Goal: Communication & Community: Answer question/provide support

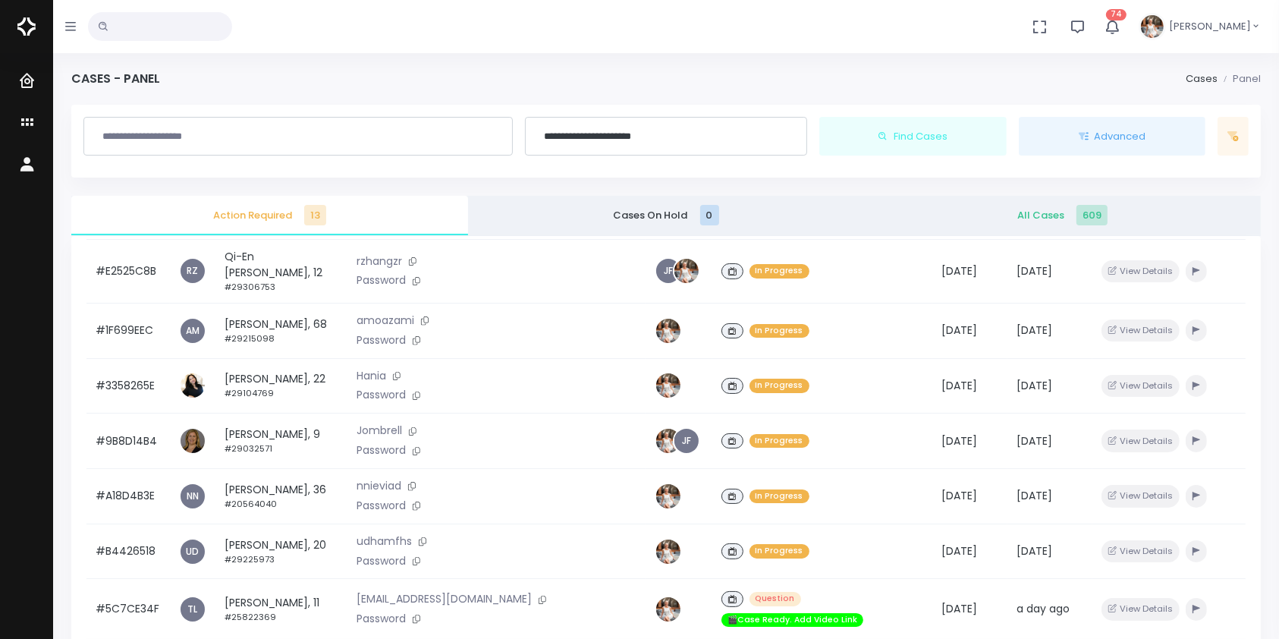
scroll to position [363, 0]
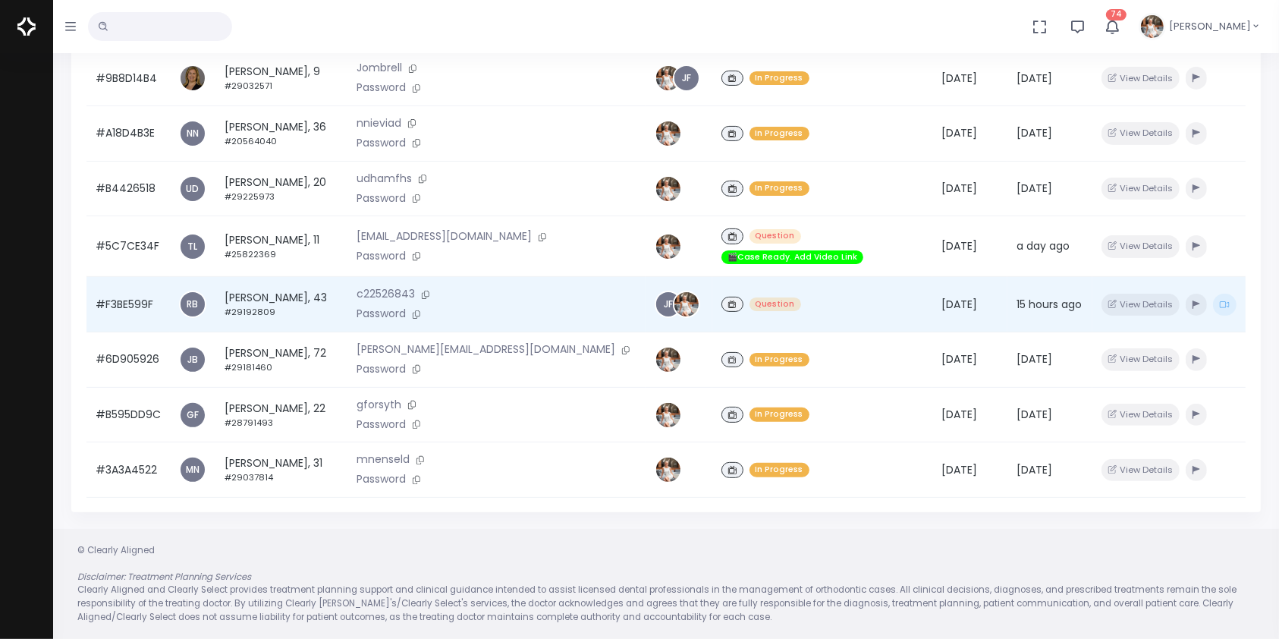
click at [134, 288] on td "#F3BE599F" at bounding box center [128, 304] width 83 height 55
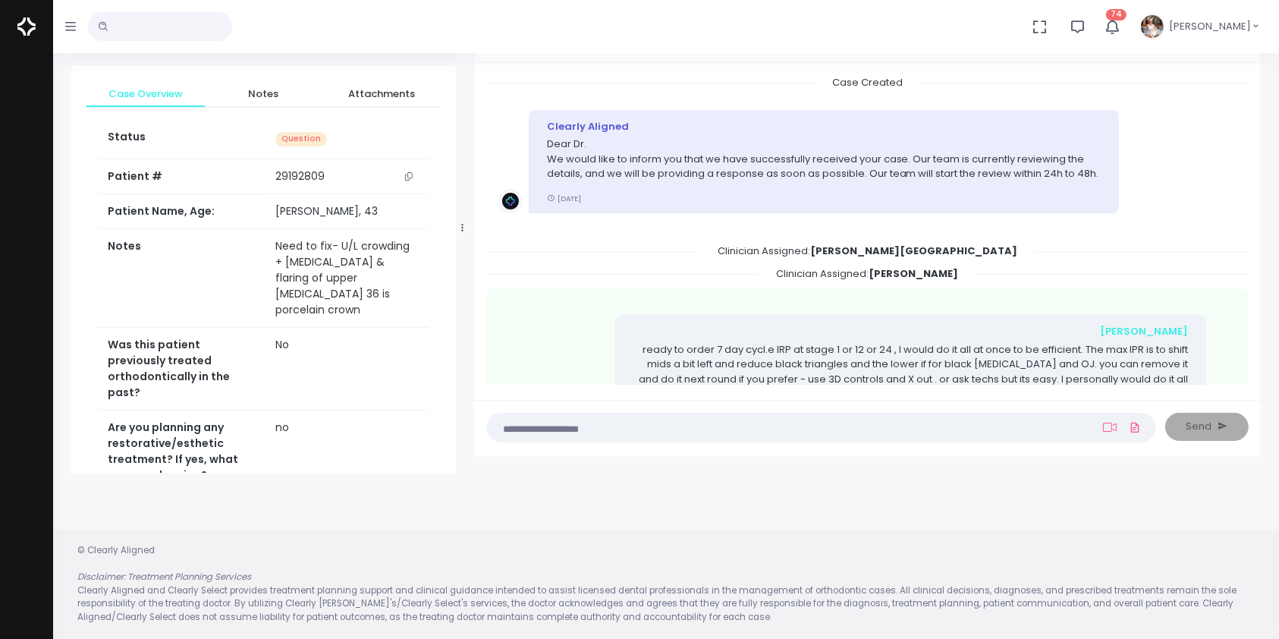
scroll to position [592, 0]
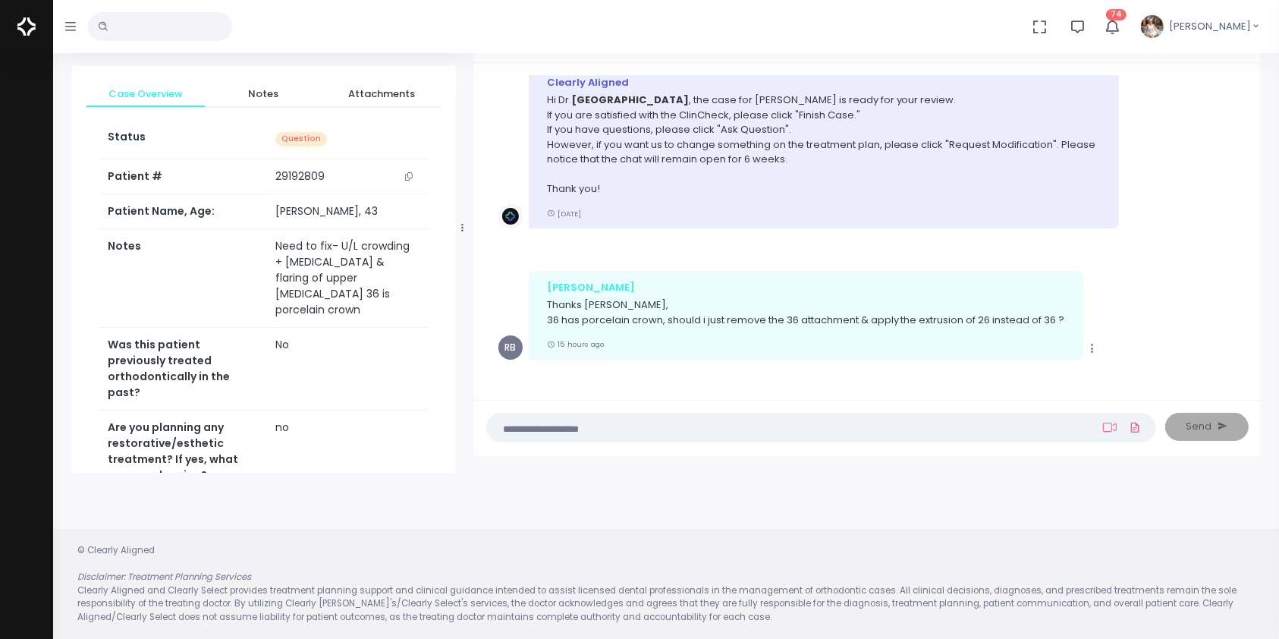
click at [930, 423] on textarea at bounding box center [791, 427] width 591 height 17
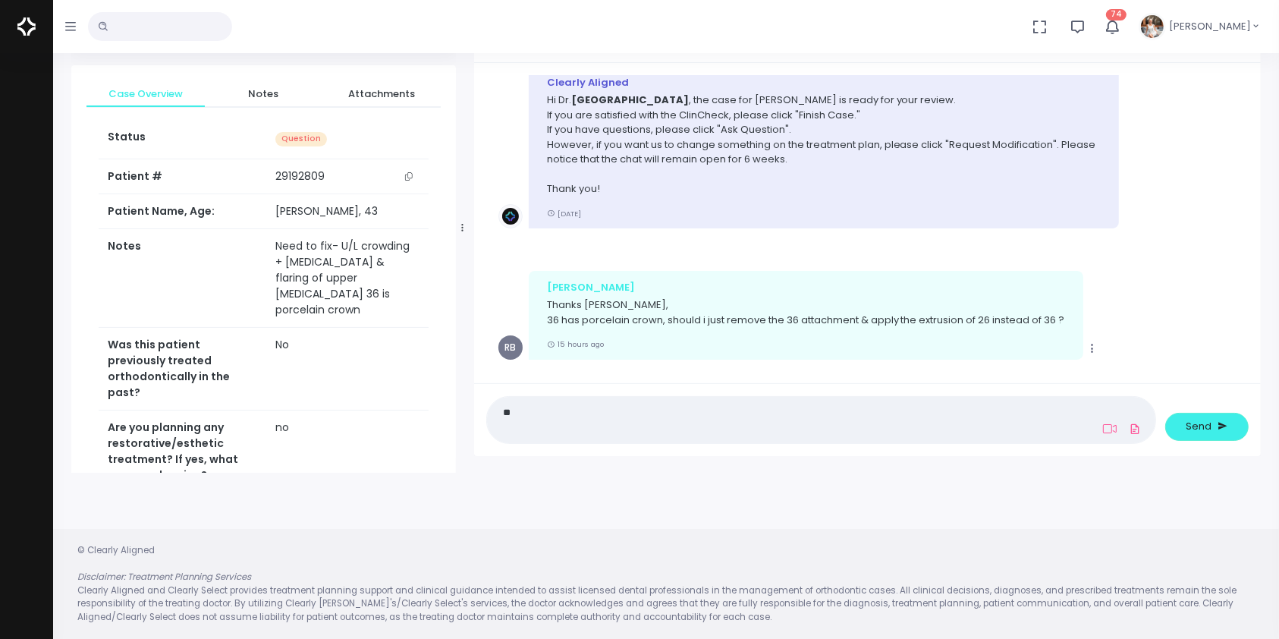
type textarea "*"
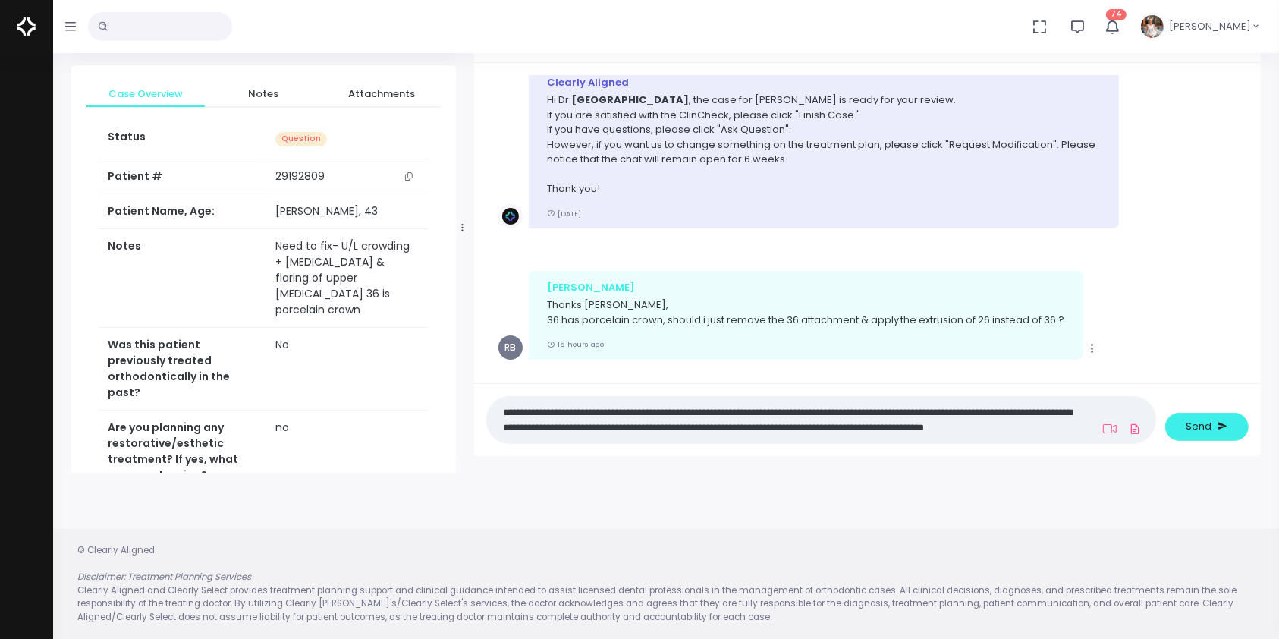
scroll to position [0, 0]
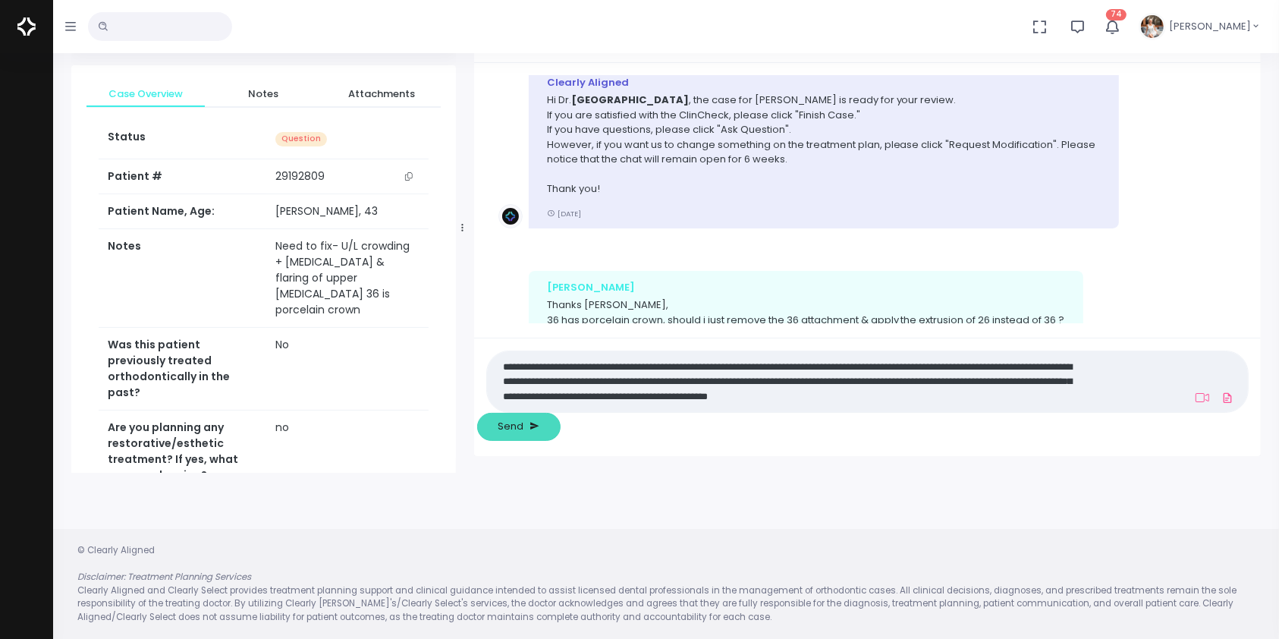
type textarea "**********"
click at [561, 438] on button "Send" at bounding box center [518, 427] width 83 height 28
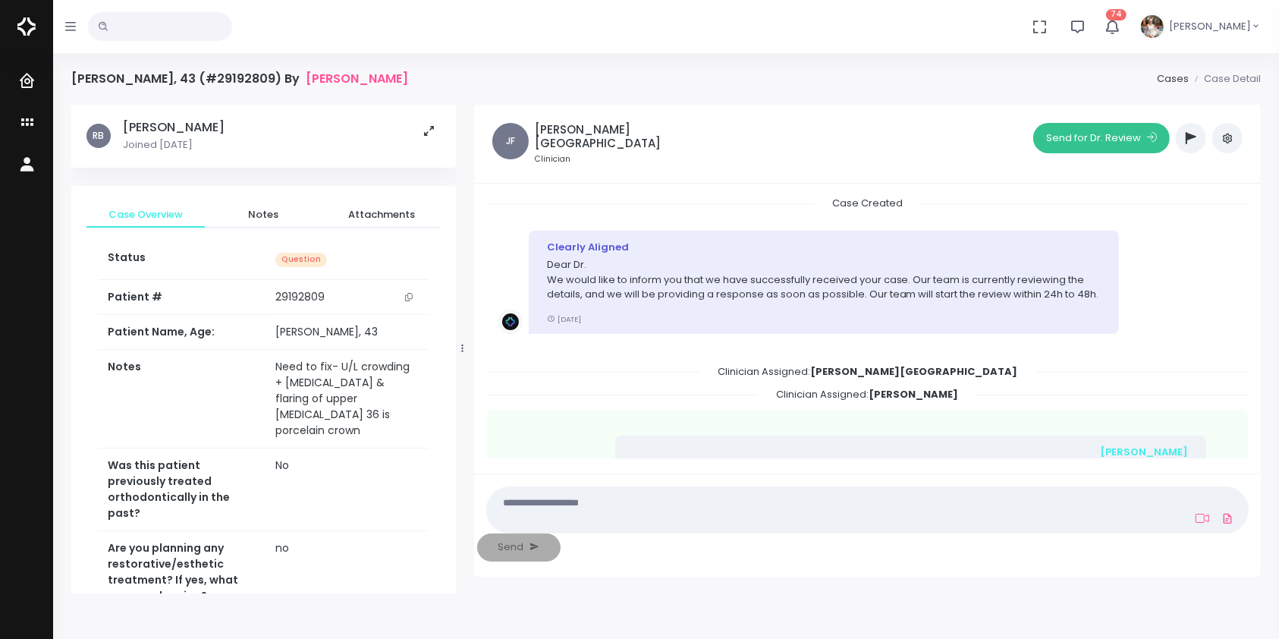
click at [1093, 143] on button "Send for Dr. Review" at bounding box center [1101, 138] width 137 height 30
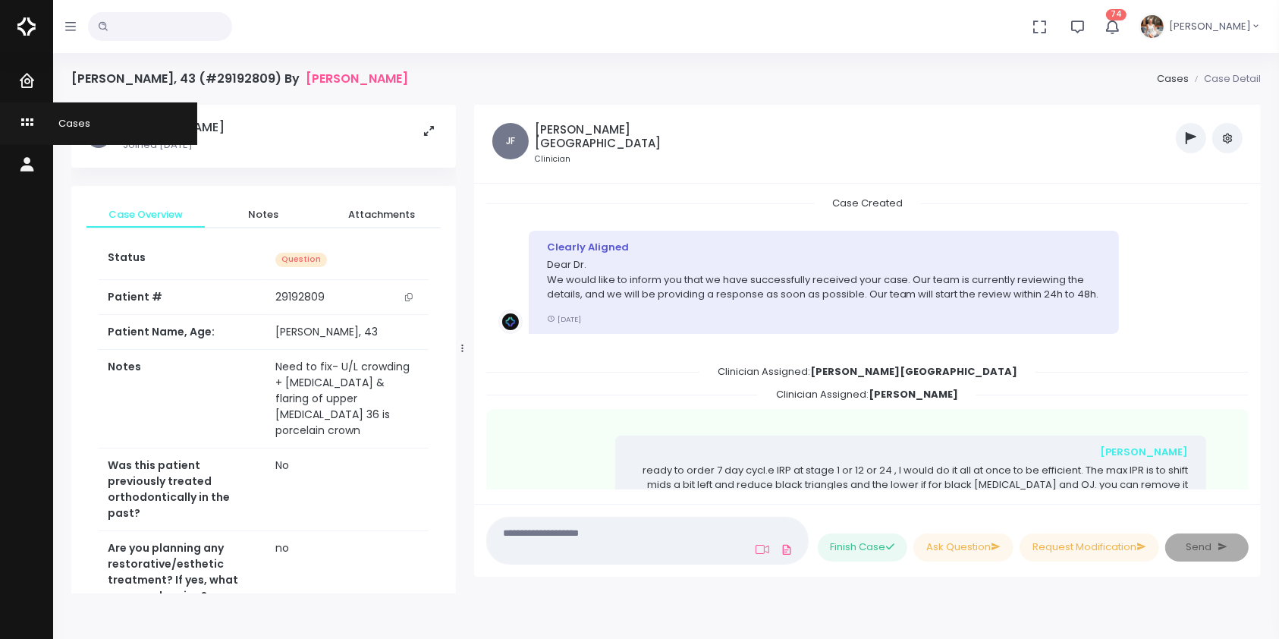
scroll to position [1042, 0]
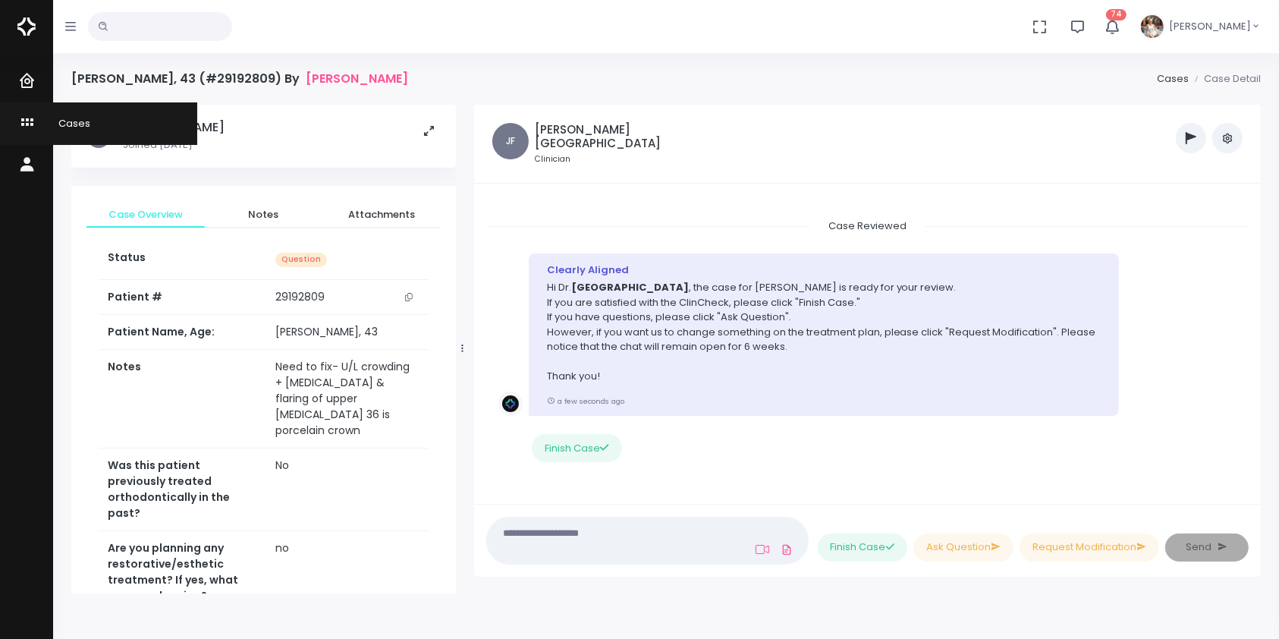
click at [27, 124] on icon "scrollable content" at bounding box center [28, 123] width 21 height 19
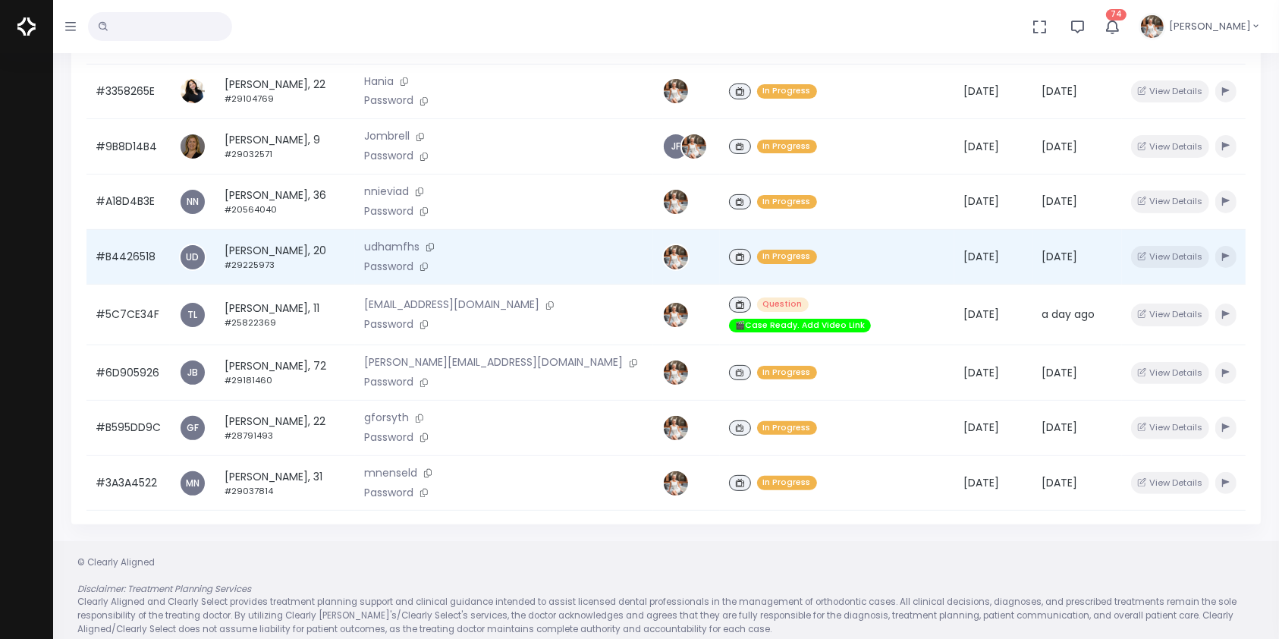
scroll to position [363, 0]
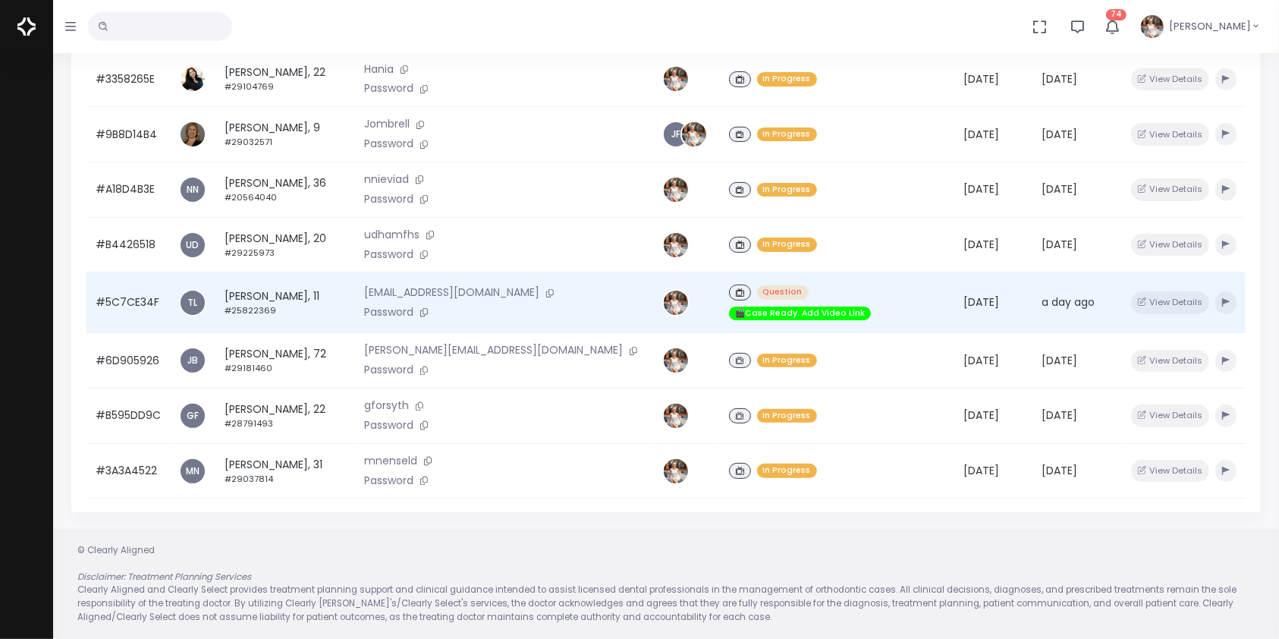
click at [141, 286] on td "#5C7CE34F" at bounding box center [128, 302] width 83 height 61
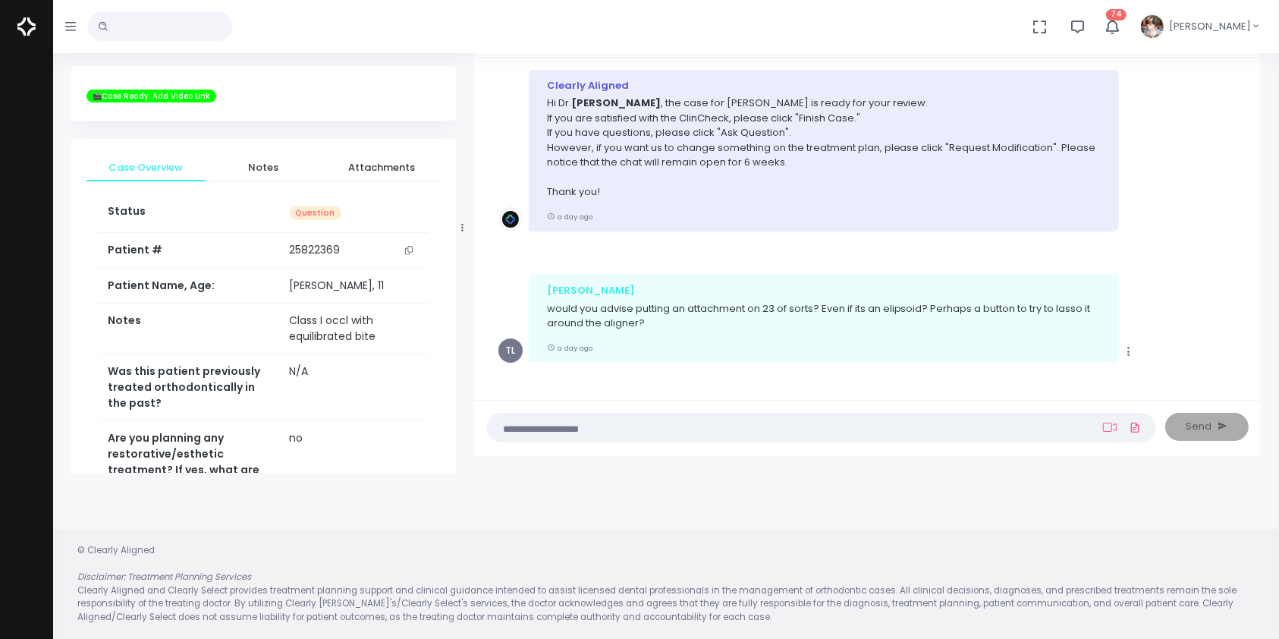
scroll to position [1052, 0]
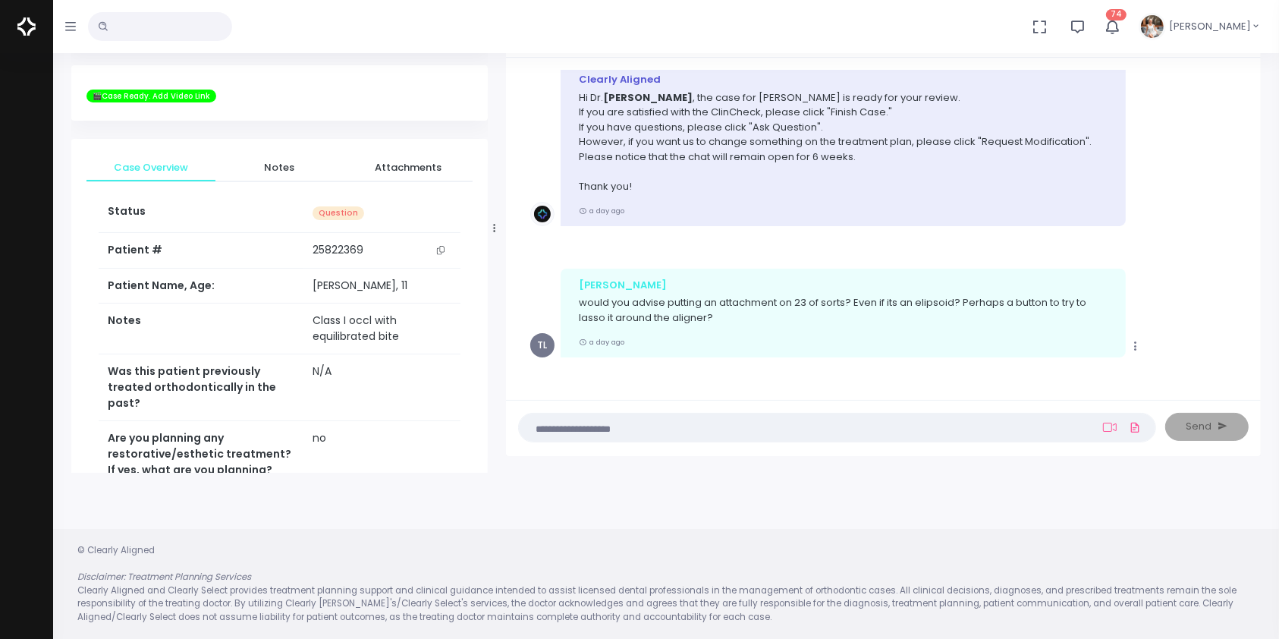
drag, startPoint x: 461, startPoint y: 222, endPoint x: 498, endPoint y: 231, distance: 37.4
click at [498, 231] on icon at bounding box center [499, 228] width 2 height 10
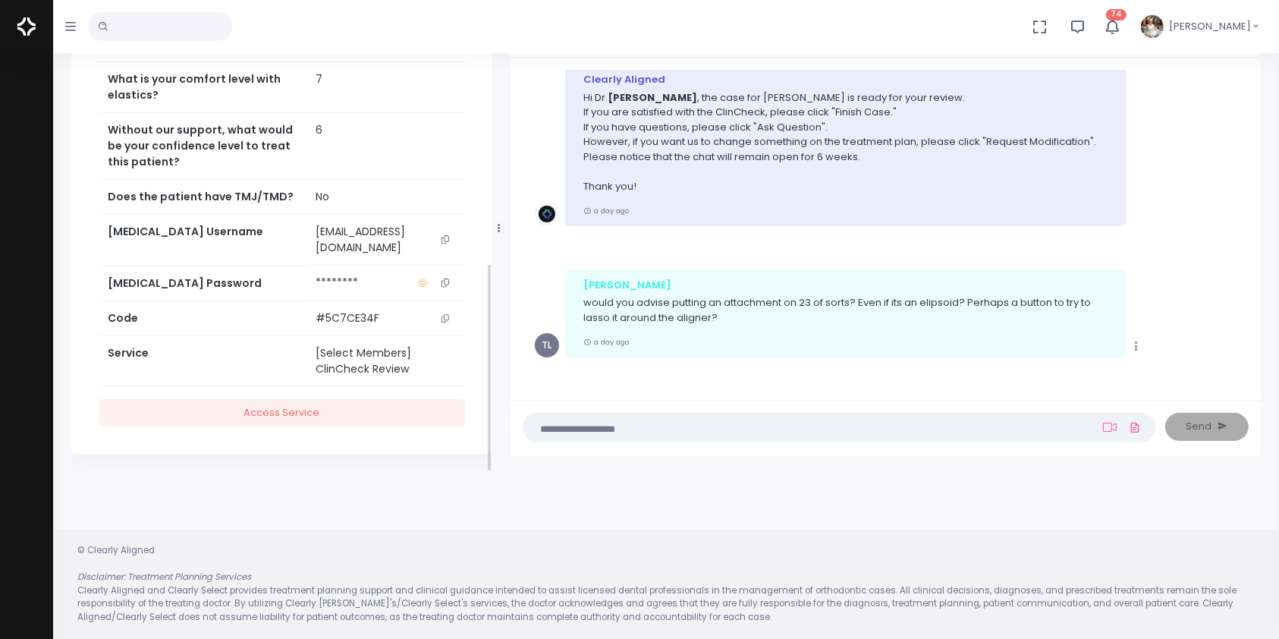
scroll to position [652, 0]
click at [447, 244] on icon "scrollable content" at bounding box center [446, 239] width 8 height 8
click at [626, 434] on textarea at bounding box center [810, 427] width 555 height 17
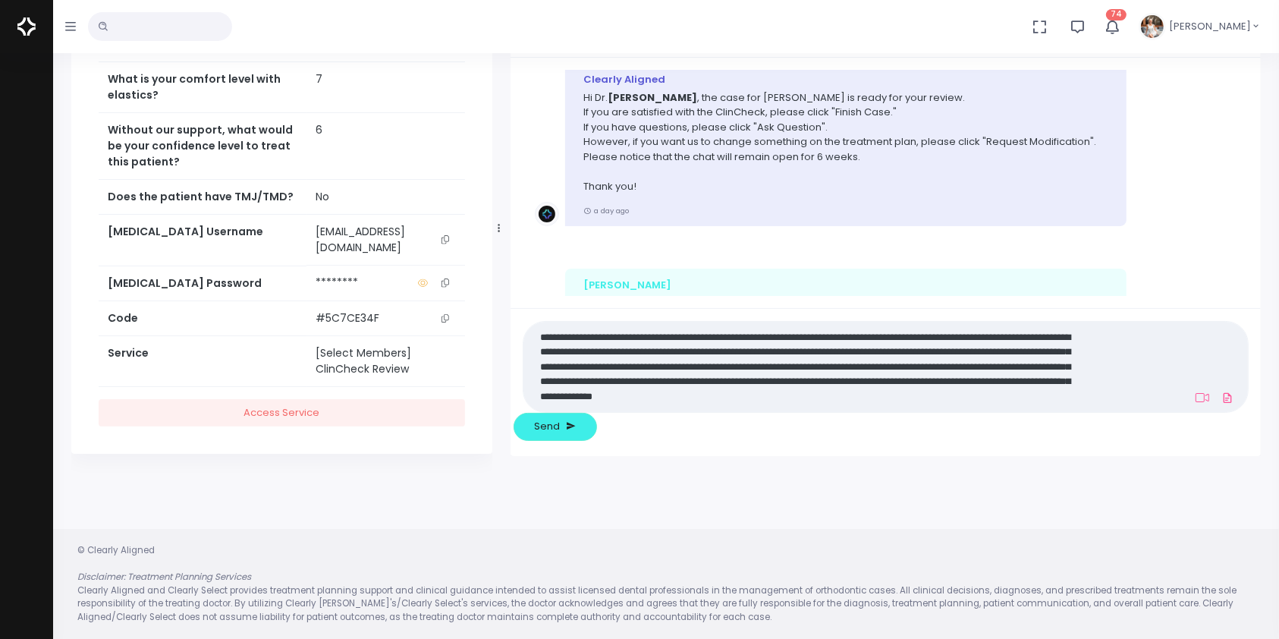
scroll to position [0, 0]
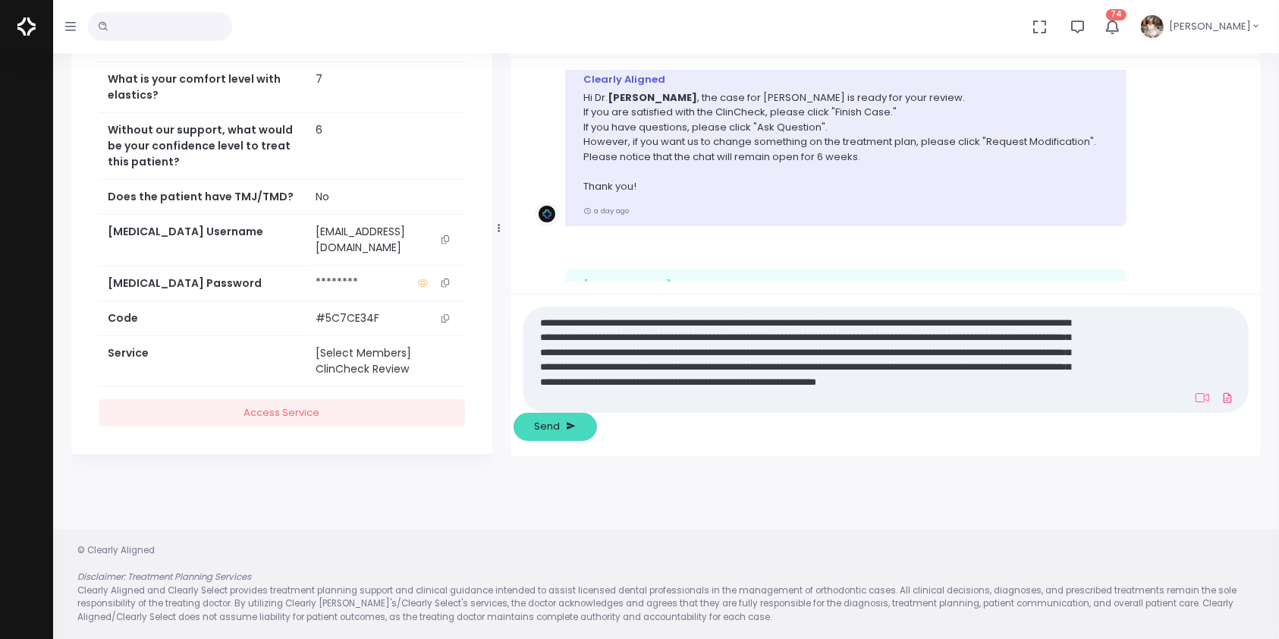
type textarea "**********"
click at [561, 424] on span "Send" at bounding box center [548, 426] width 26 height 15
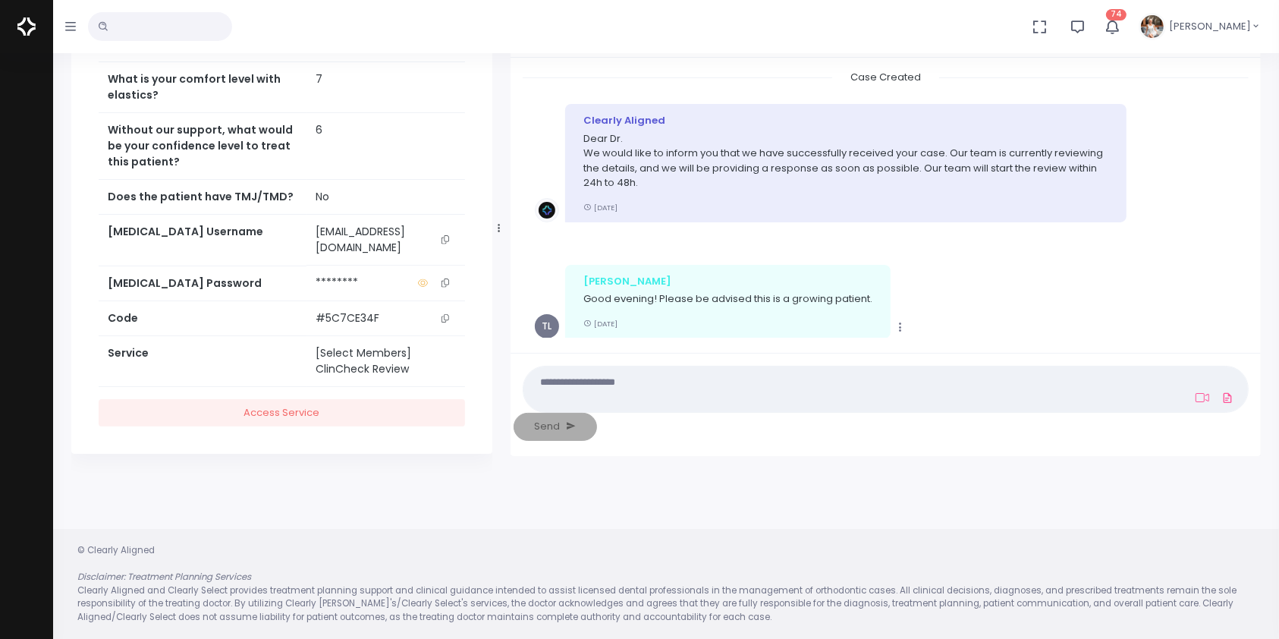
scroll to position [1262, 0]
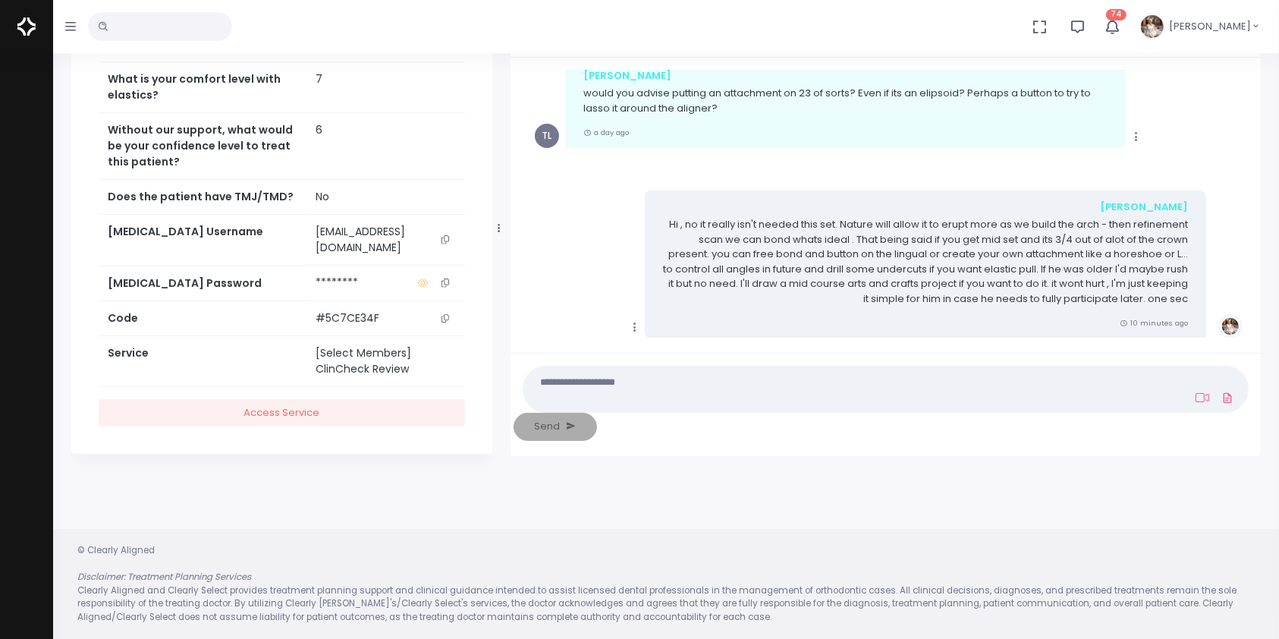
click at [717, 406] on textarea at bounding box center [810, 389] width 555 height 34
paste textarea "**********"
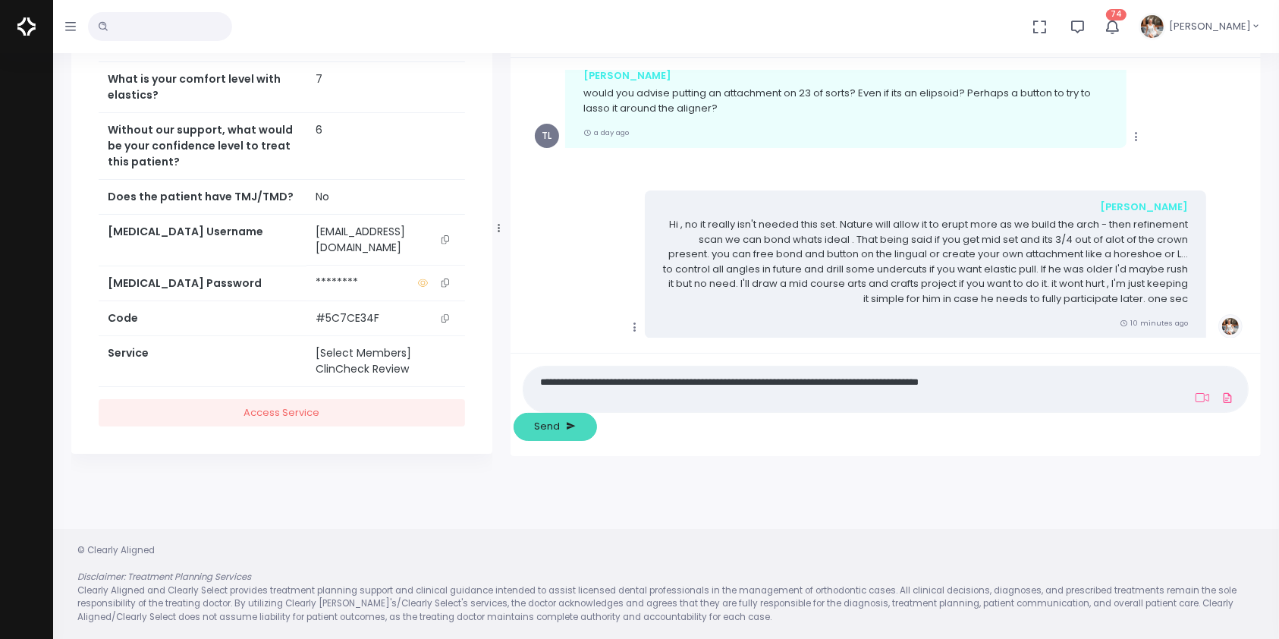
type textarea "**********"
click at [561, 424] on span "Send" at bounding box center [548, 426] width 26 height 15
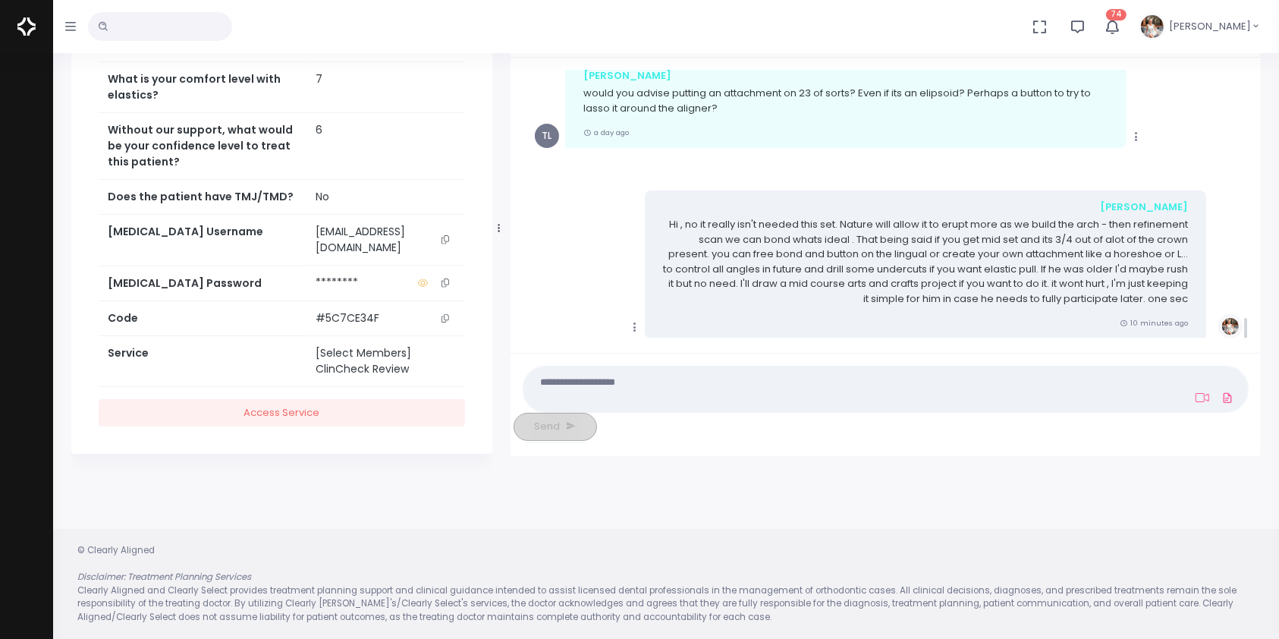
scroll to position [1405, 0]
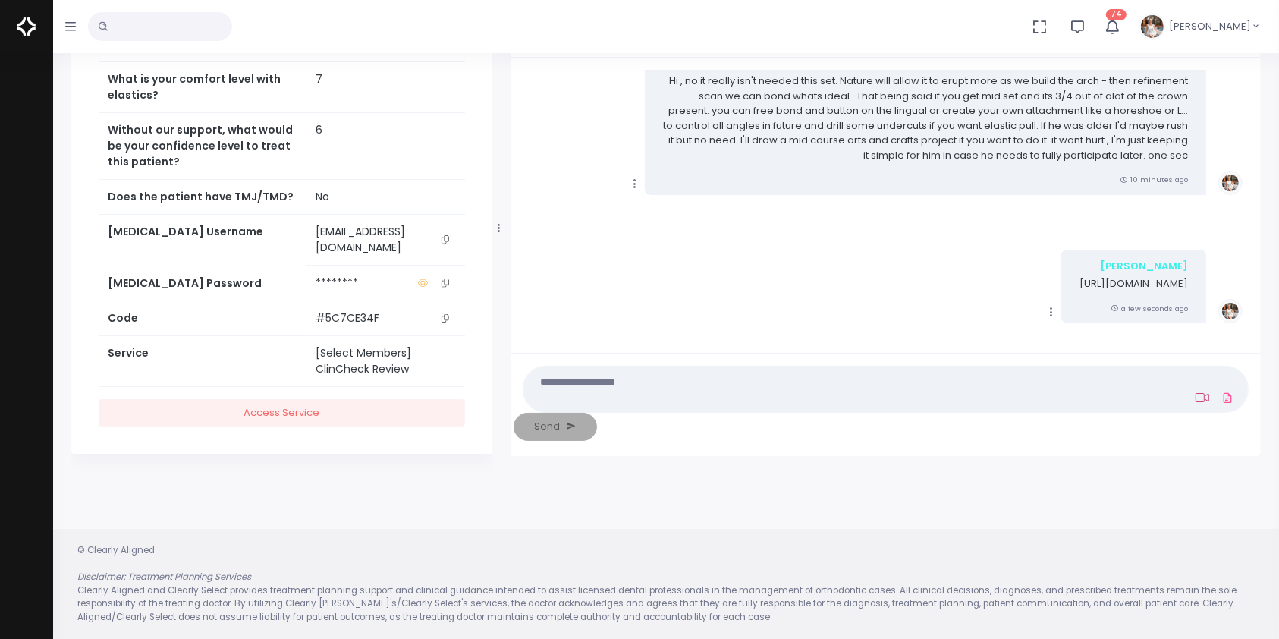
click at [1196, 402] on icon at bounding box center [1203, 397] width 14 height 9
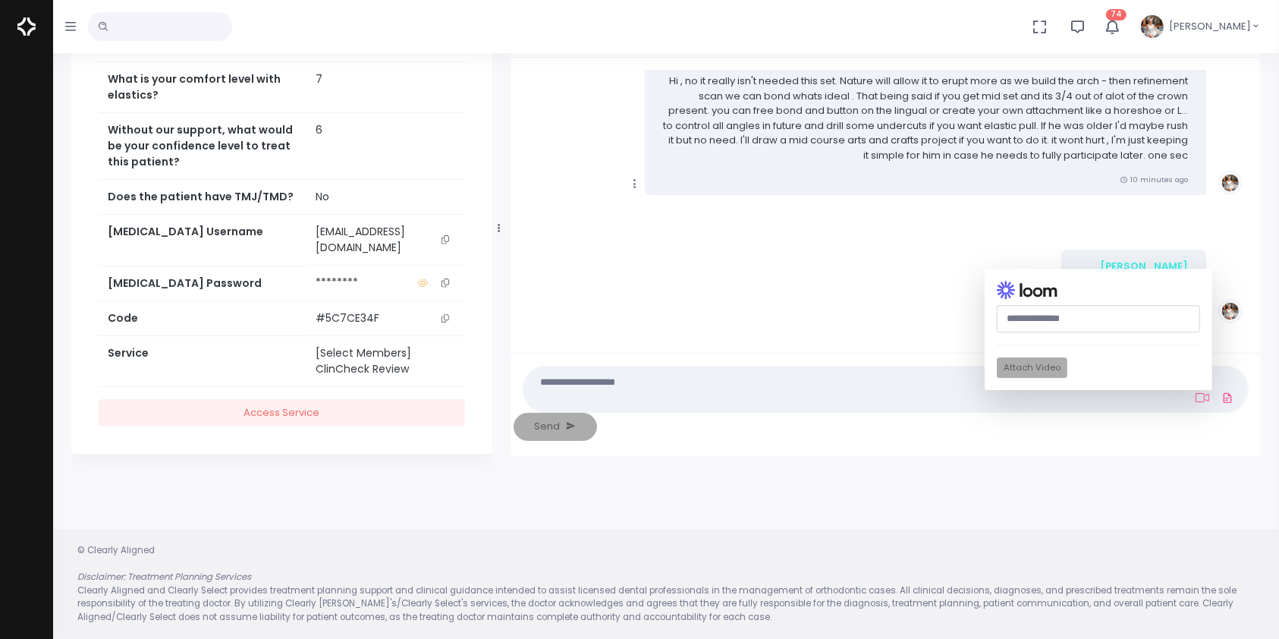
click at [997, 333] on input "text" at bounding box center [1098, 319] width 203 height 28
paste input "**********"
type input "**********"
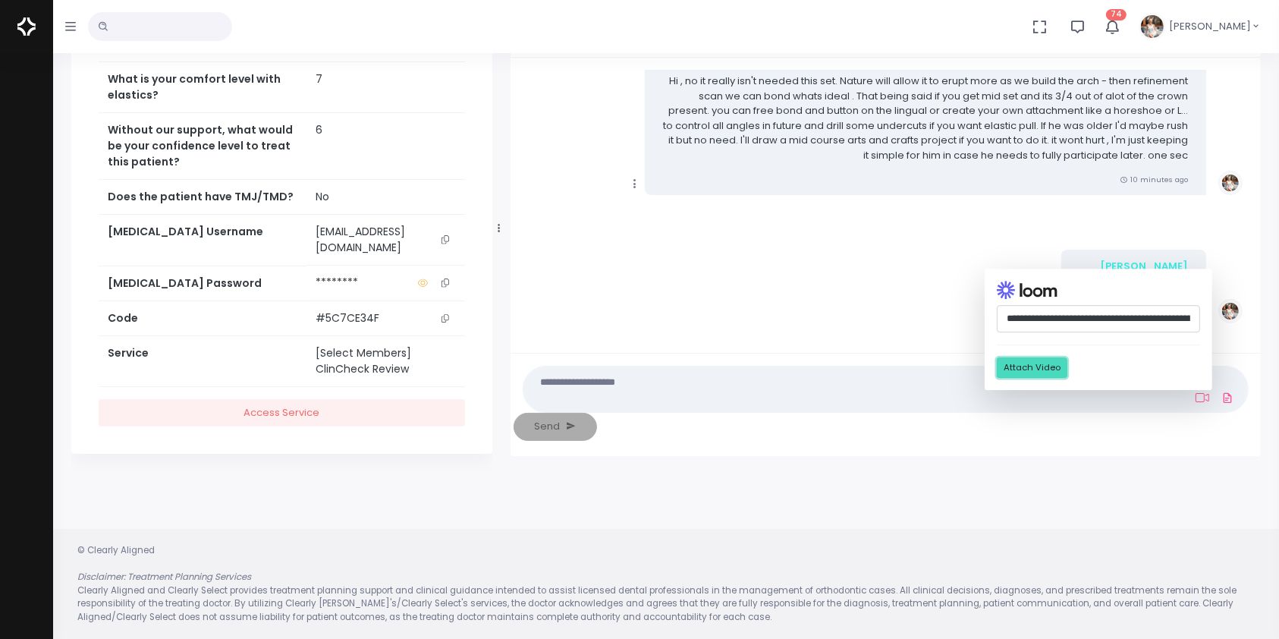
click at [997, 379] on button "Attach Video" at bounding box center [1032, 368] width 71 height 20
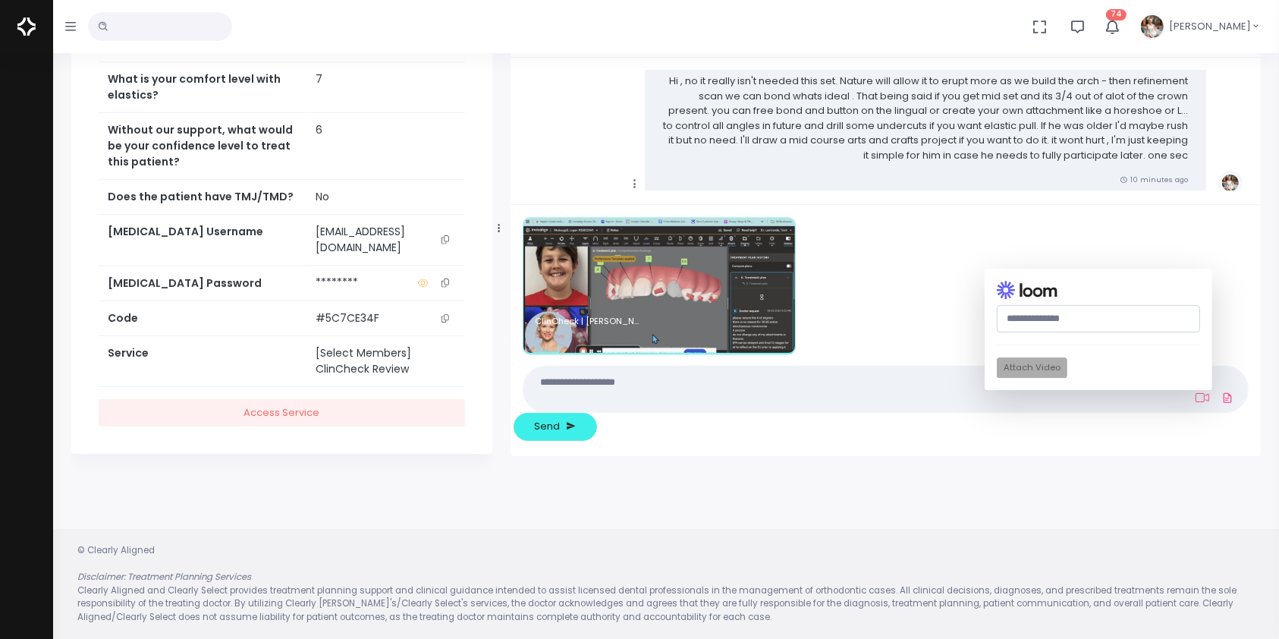
drag, startPoint x: 791, startPoint y: 422, endPoint x: 785, endPoint y: 436, distance: 14.9
click at [786, 406] on textarea at bounding box center [810, 389] width 555 height 34
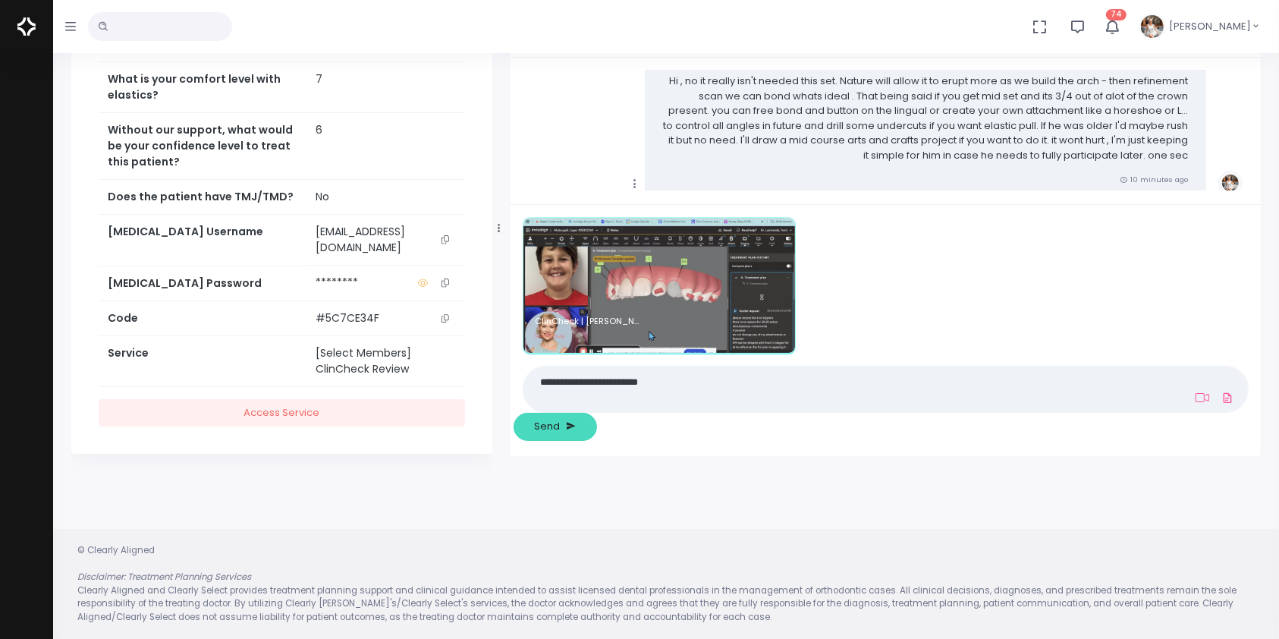
type textarea "**********"
click at [561, 429] on span "Send" at bounding box center [548, 426] width 26 height 15
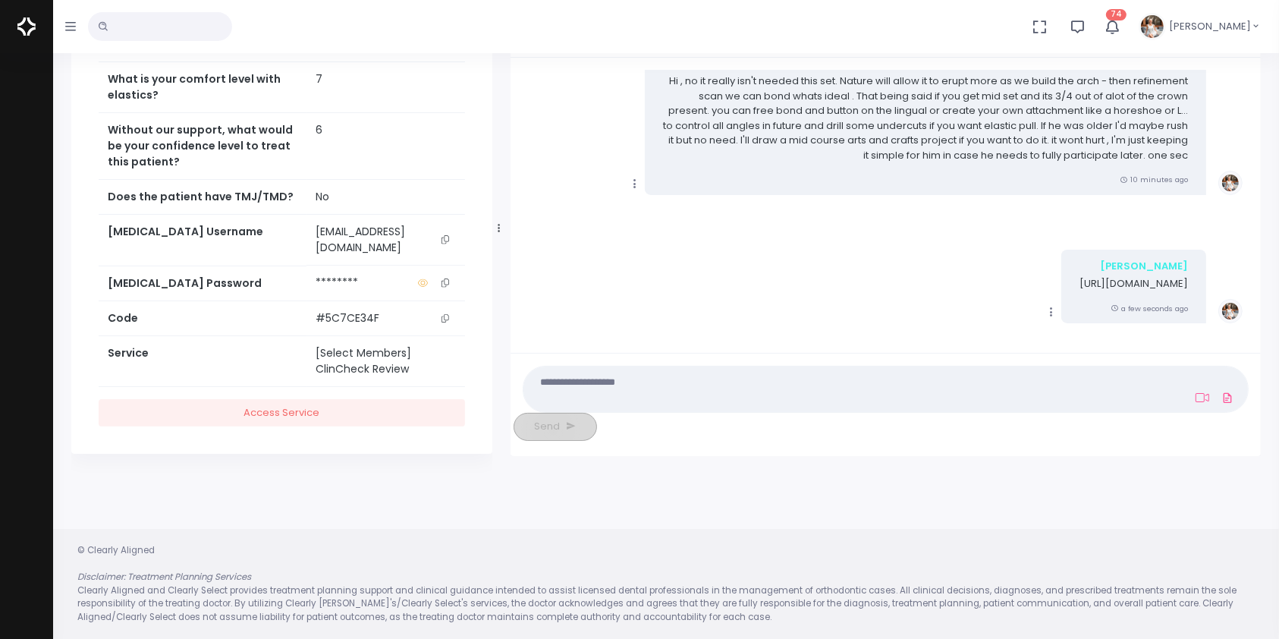
scroll to position [1681, 0]
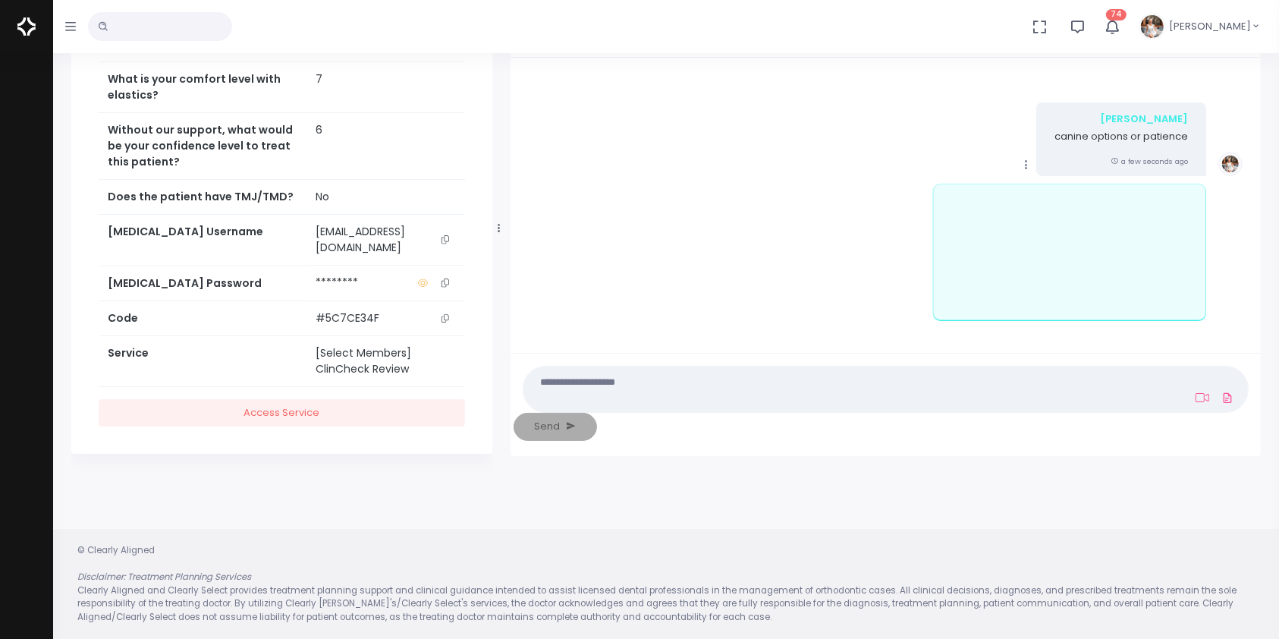
click at [1026, 171] on icon "scrollable content" at bounding box center [1027, 165] width 14 height 14
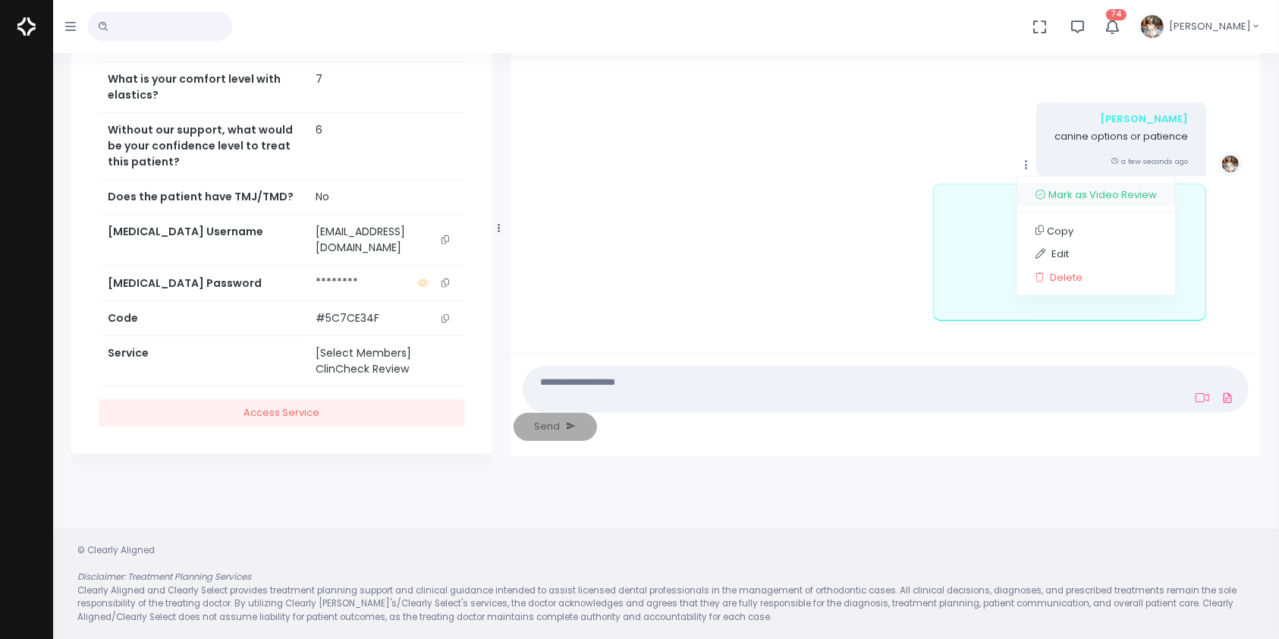
click at [1074, 206] on link "Mark as Video Review" at bounding box center [1097, 195] width 158 height 24
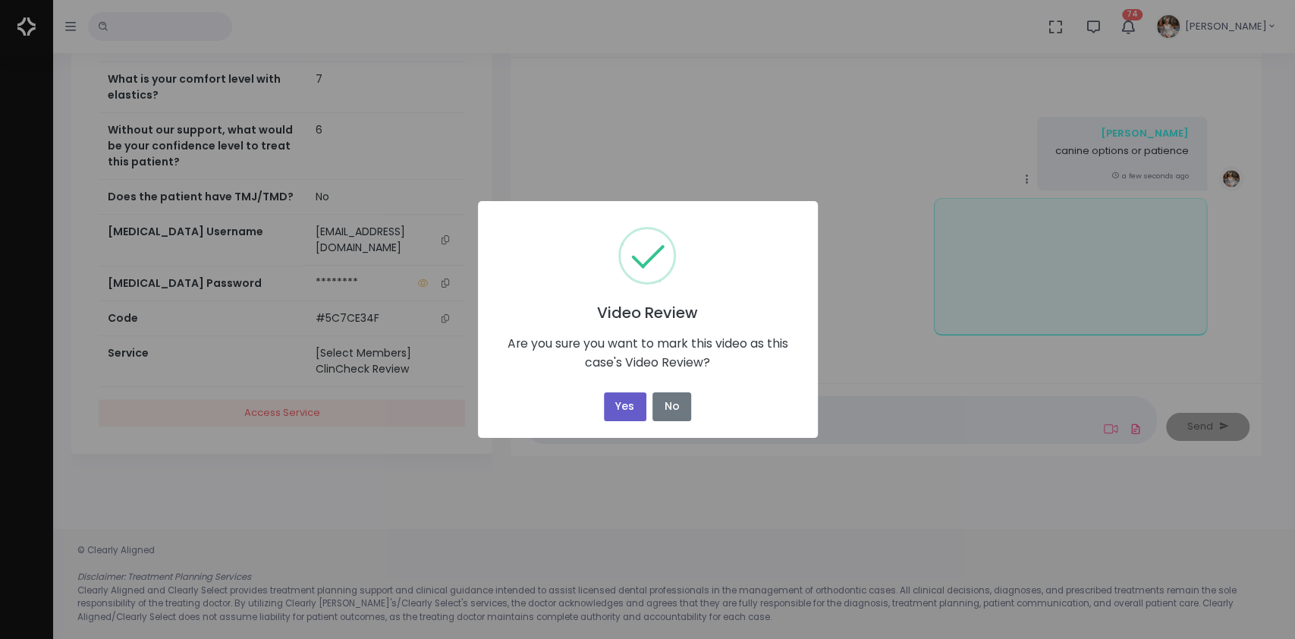
click at [624, 408] on button "Yes" at bounding box center [625, 407] width 42 height 30
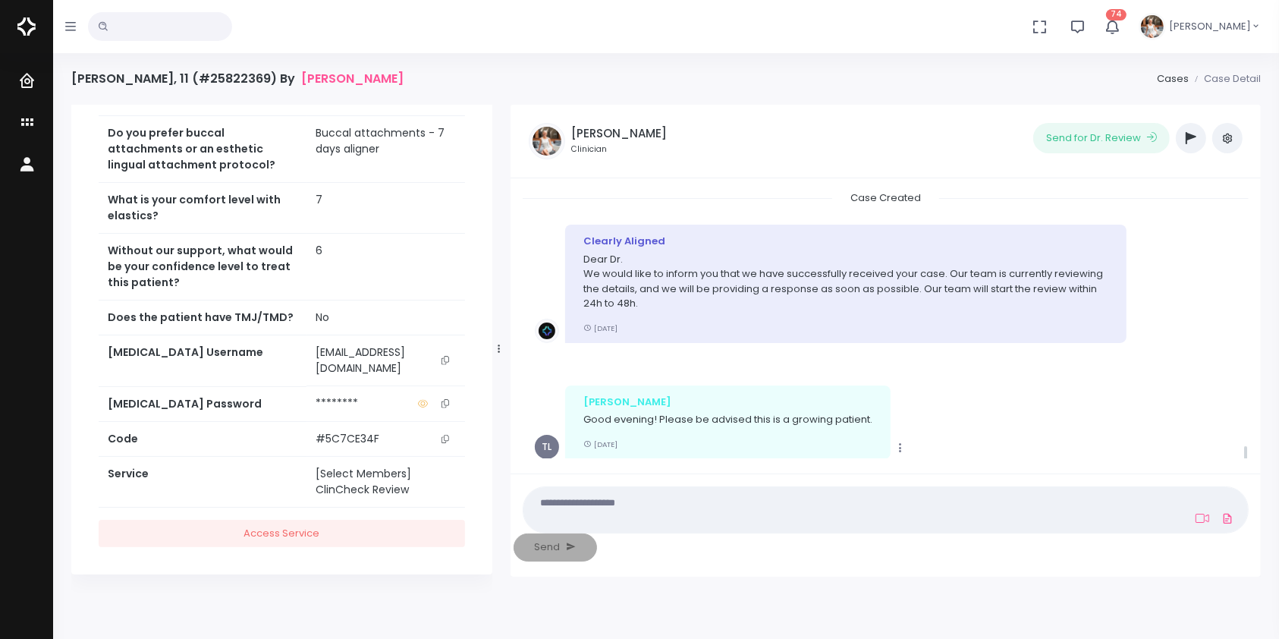
scroll to position [1695, 0]
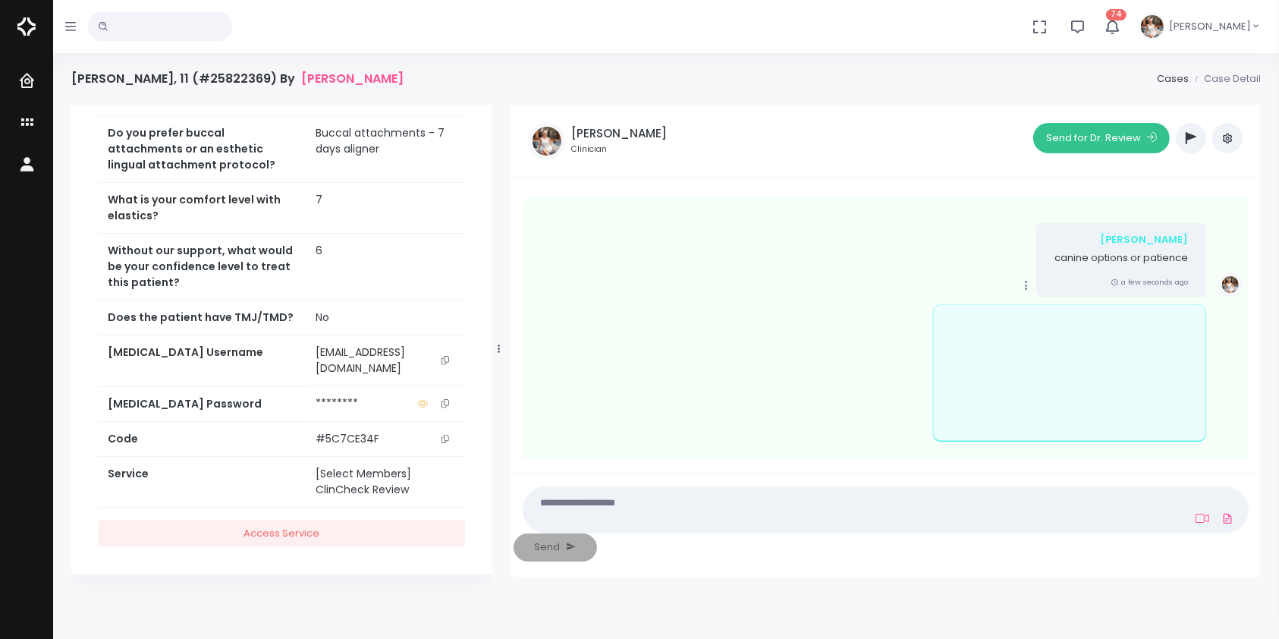
click at [1076, 139] on button "Send for Dr. Review" at bounding box center [1101, 138] width 137 height 30
click at [18, 118] on icon "scrollable content" at bounding box center [28, 123] width 21 height 19
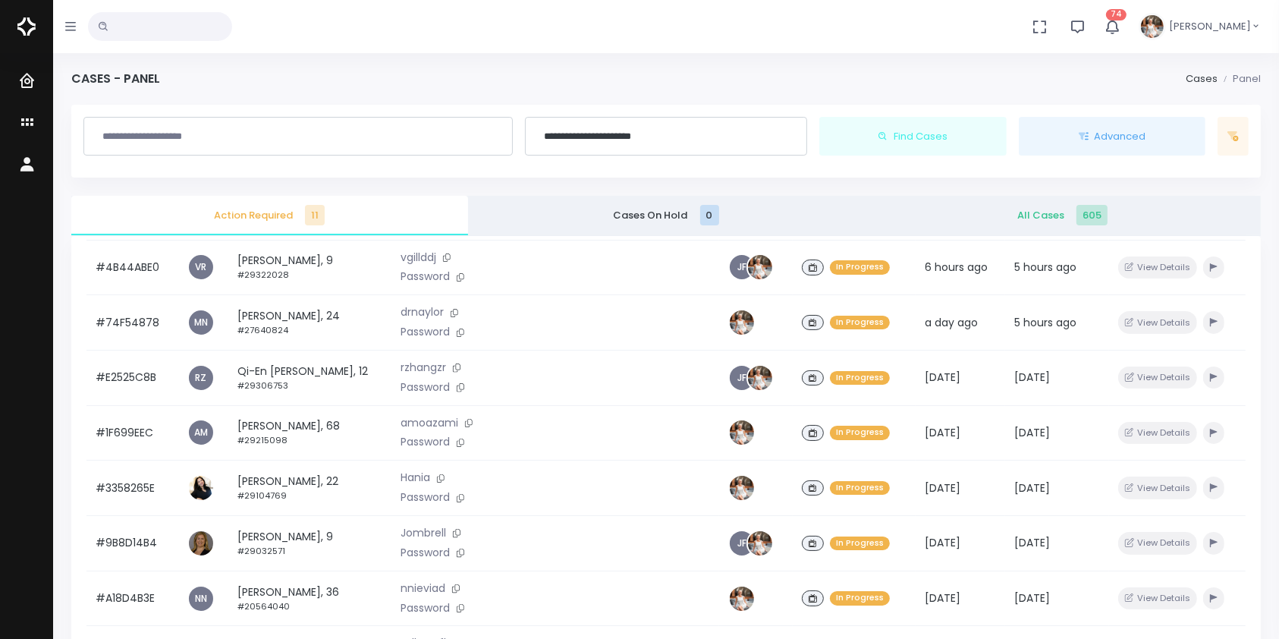
scroll to position [363, 0]
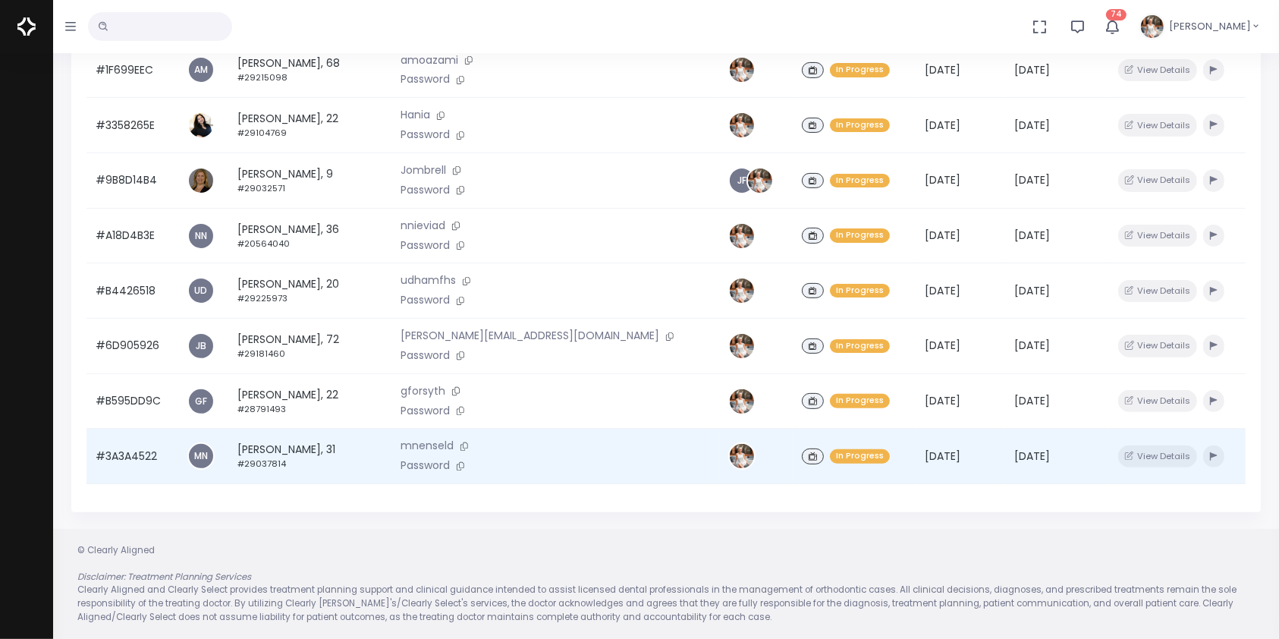
click at [116, 456] on td "#3A3A4522" at bounding box center [133, 456] width 92 height 55
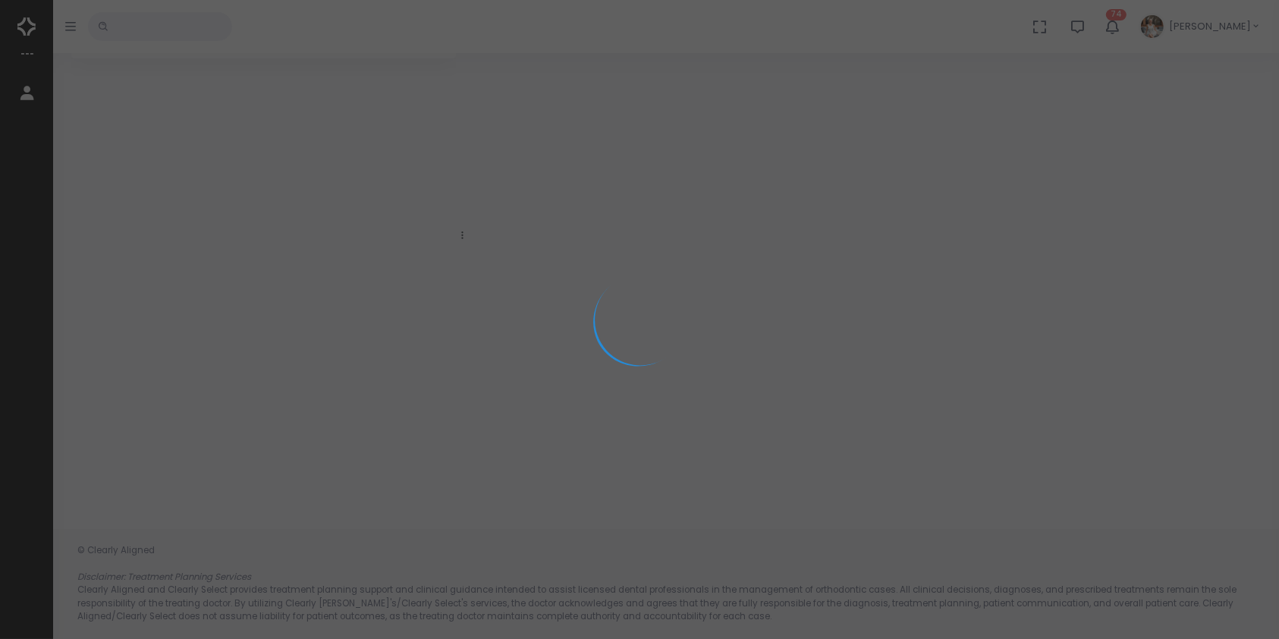
scroll to position [121, 0]
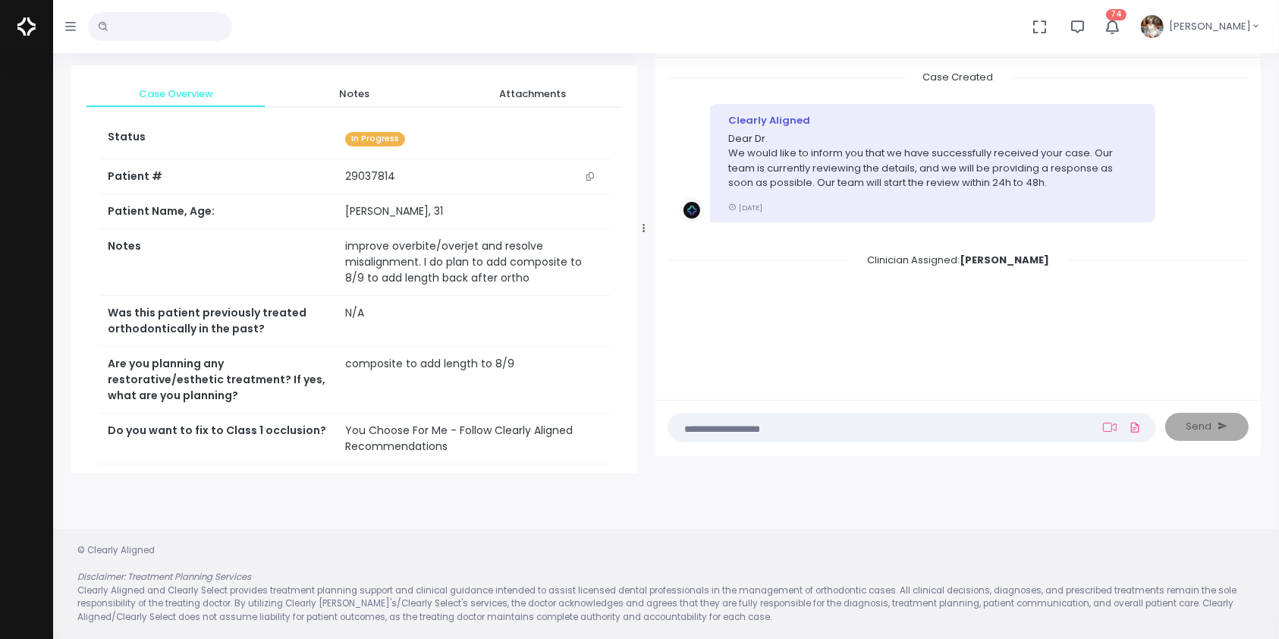
drag, startPoint x: 462, startPoint y: 219, endPoint x: 643, endPoint y: 203, distance: 182.0
click at [643, 203] on div at bounding box center [644, 228] width 8 height 479
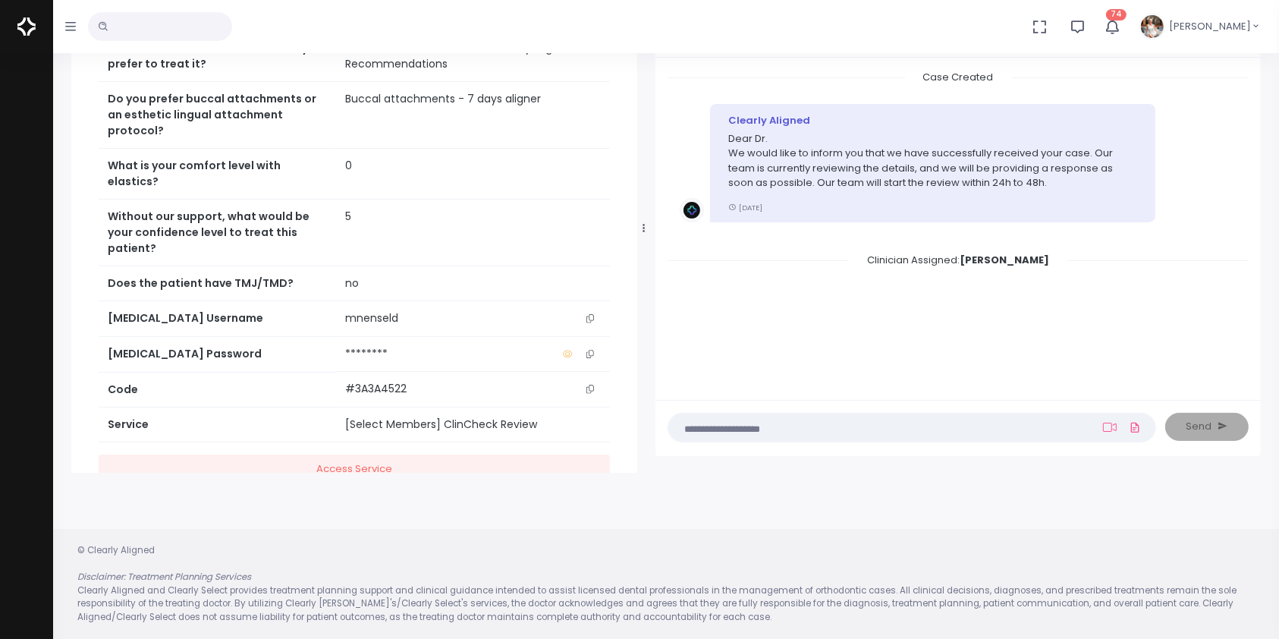
scroll to position [511, 0]
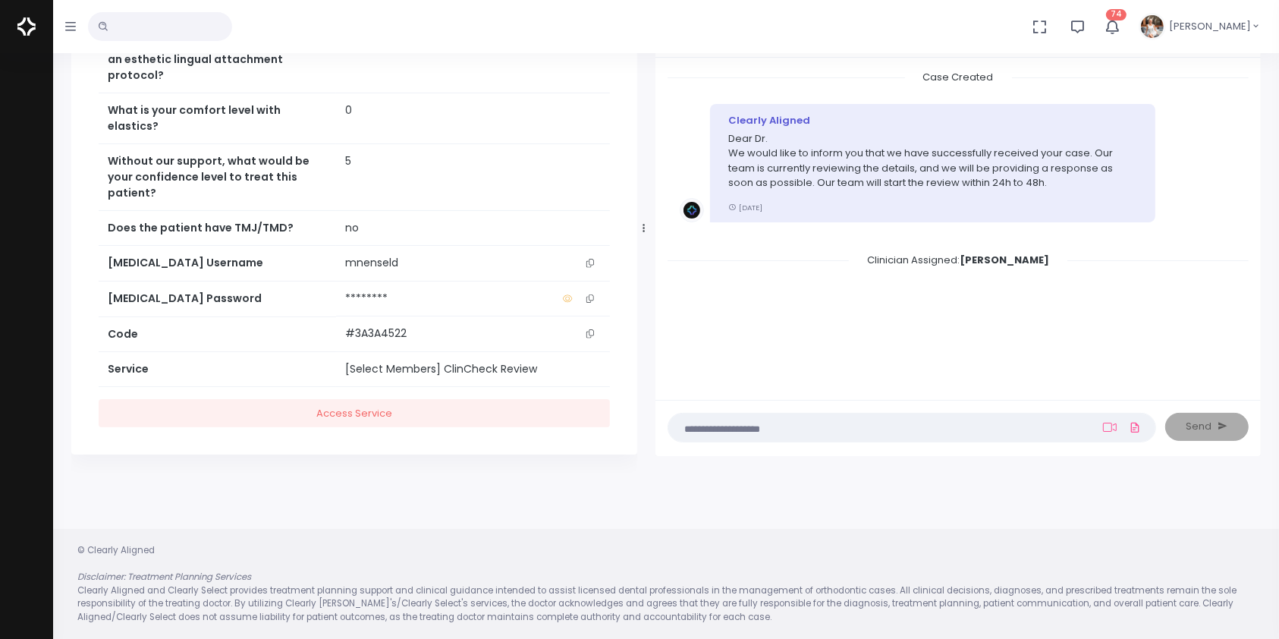
click at [590, 262] on icon "scrollable content" at bounding box center [591, 263] width 8 height 8
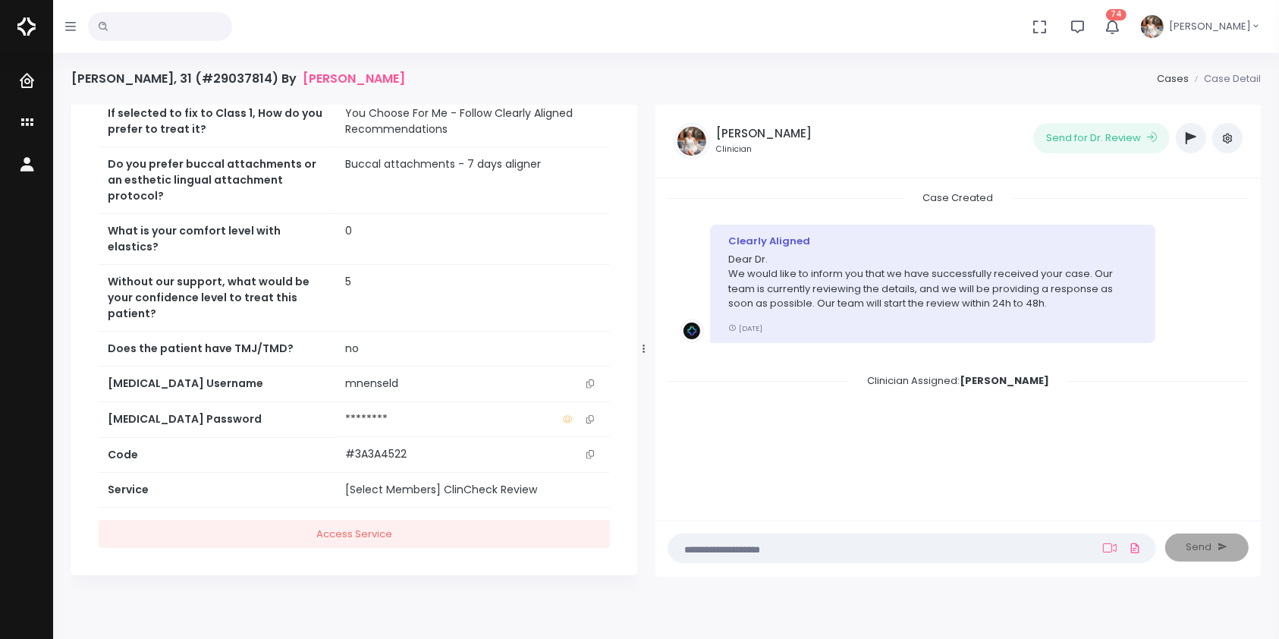
scroll to position [174, 0]
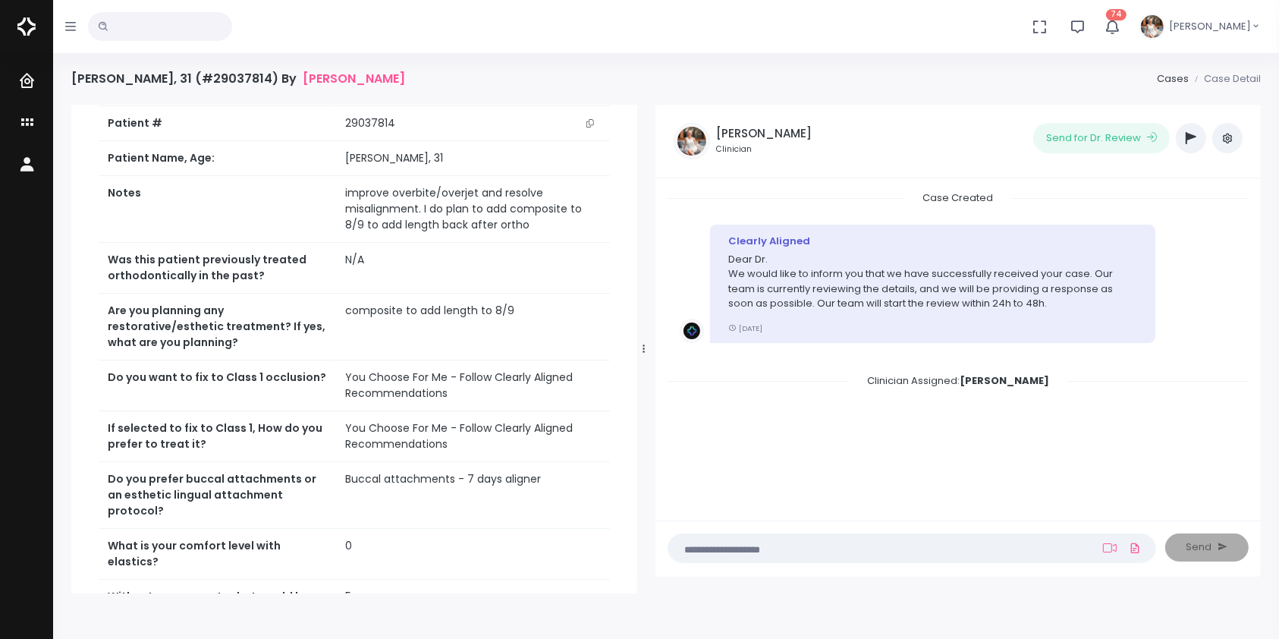
click at [1120, 549] on ul "(Obrigatório) Attach Video" at bounding box center [1122, 547] width 44 height 27
click at [1111, 548] on icon at bounding box center [1110, 548] width 14 height 12
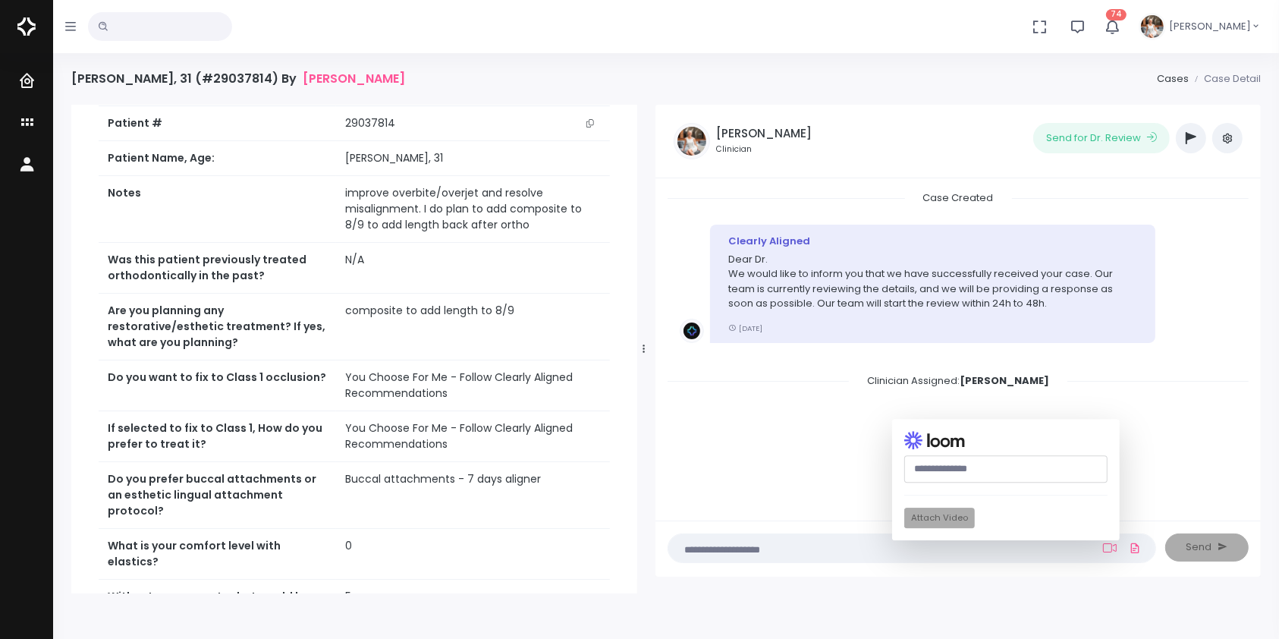
click at [1026, 470] on input "text" at bounding box center [1006, 469] width 203 height 28
paste input "**********"
type input "**********"
click at [947, 515] on button "Attach Video" at bounding box center [940, 518] width 71 height 20
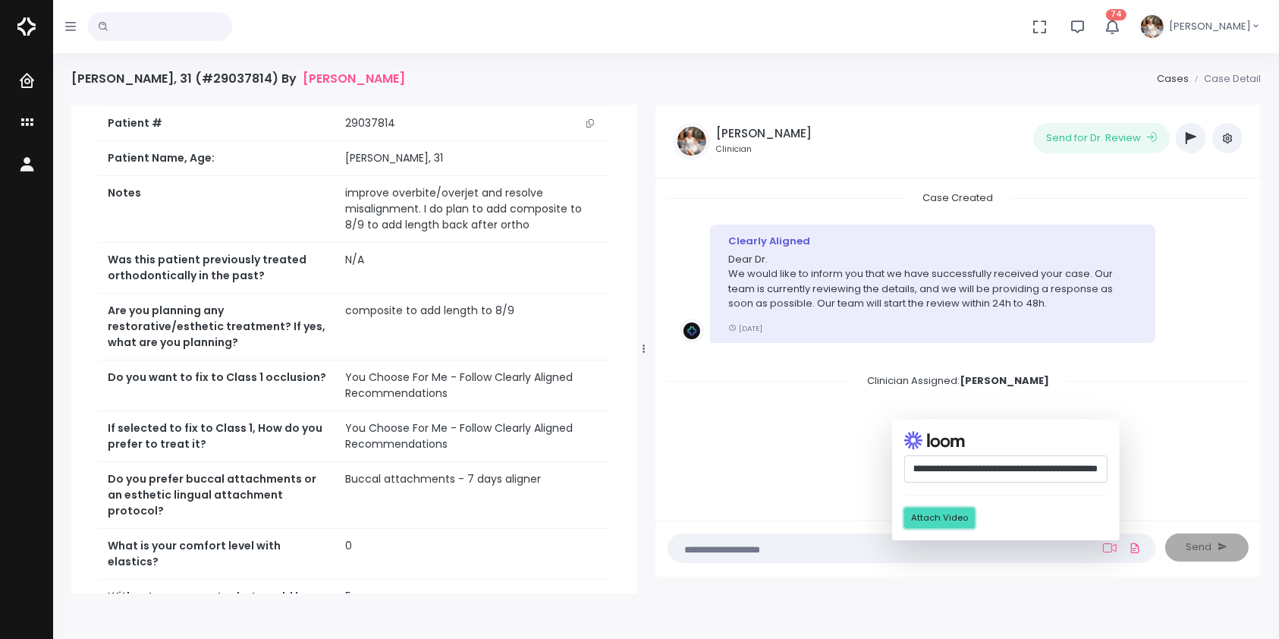
scroll to position [0, 0]
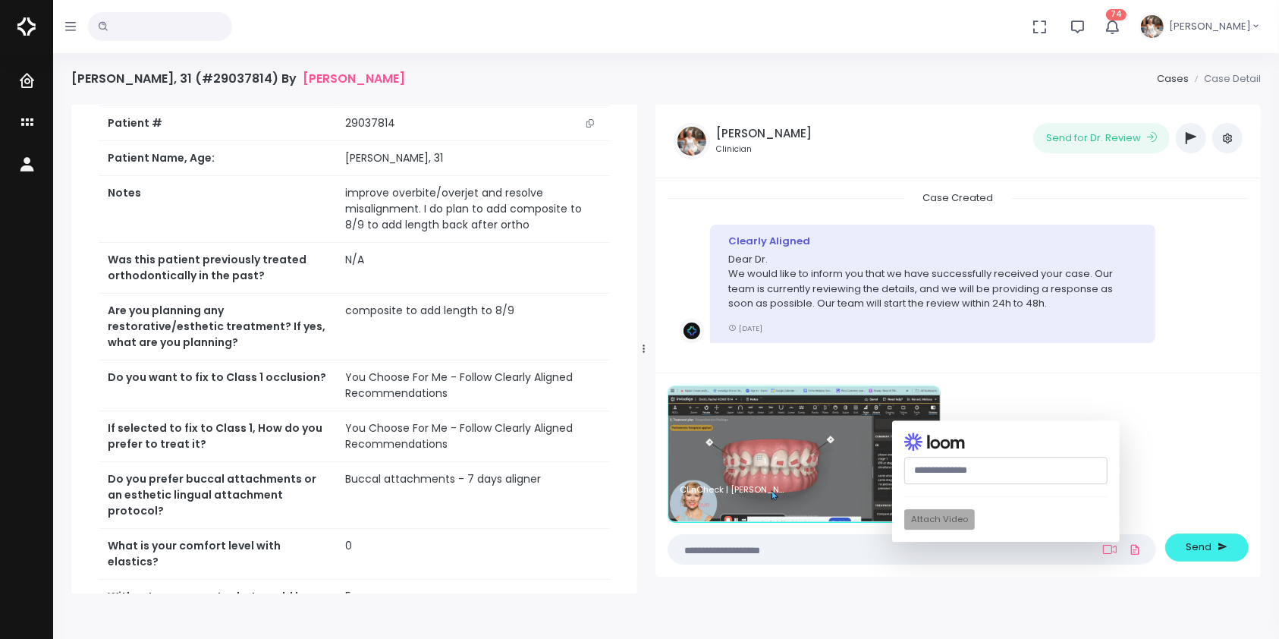
click at [819, 543] on textarea at bounding box center [883, 549] width 410 height 17
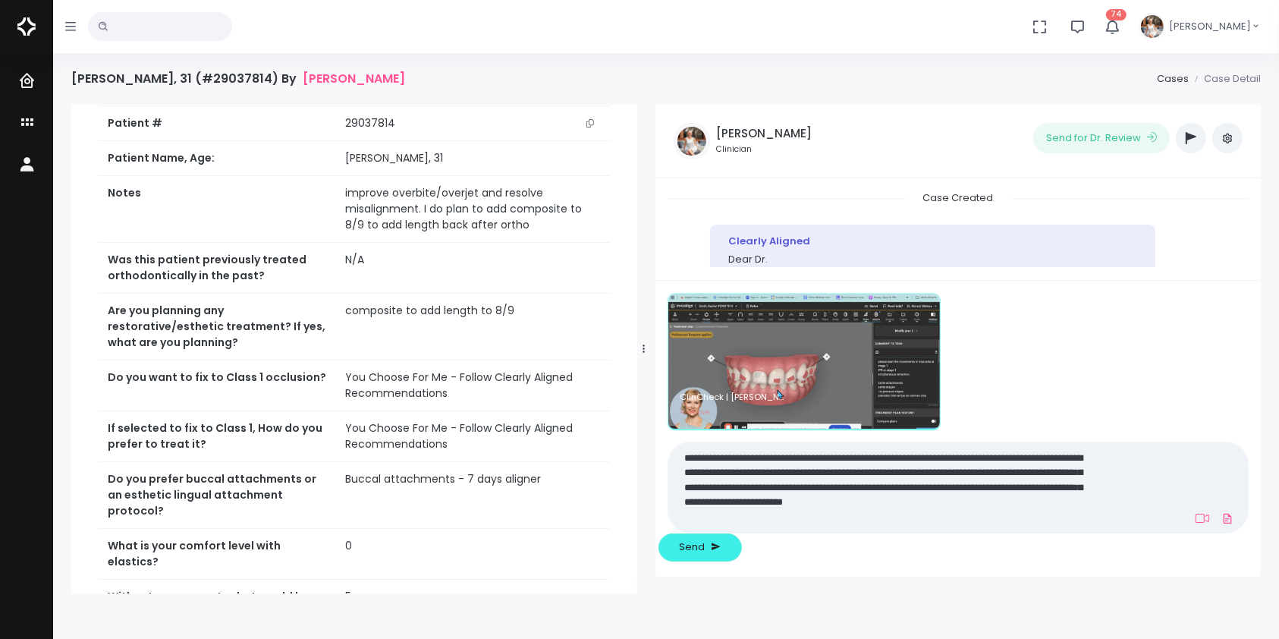
type textarea "**********"
click at [742, 560] on button "Send" at bounding box center [700, 547] width 83 height 28
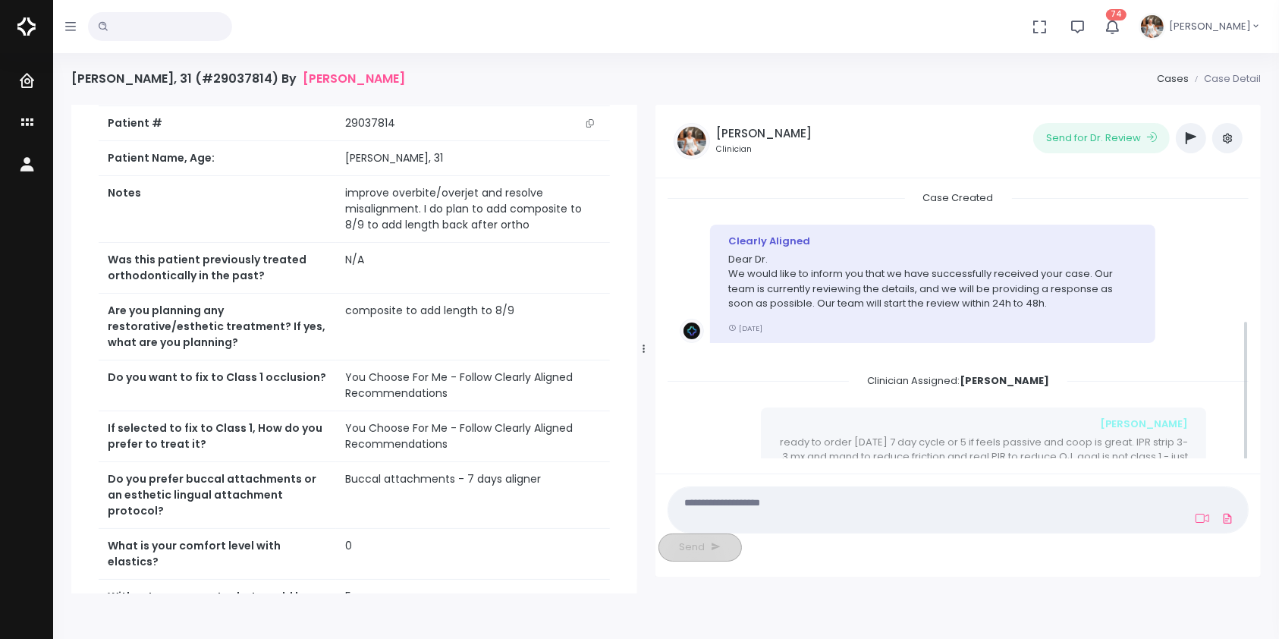
scroll to position [229, 0]
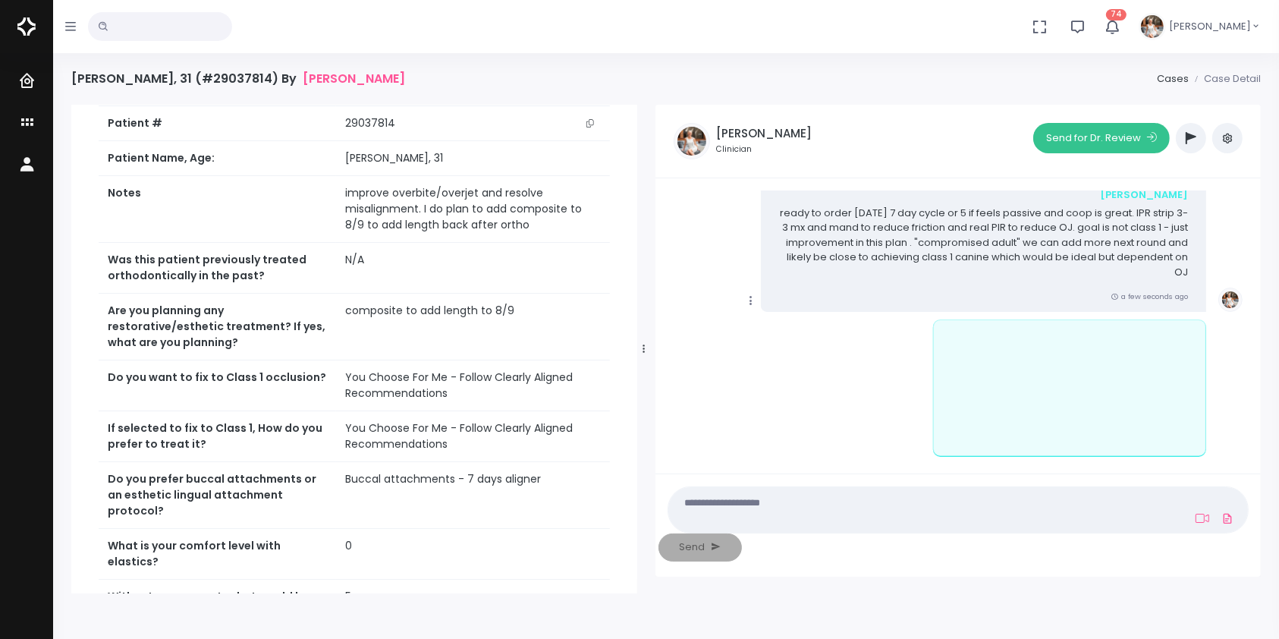
click at [1103, 135] on button "Send for Dr. Review" at bounding box center [1101, 138] width 137 height 30
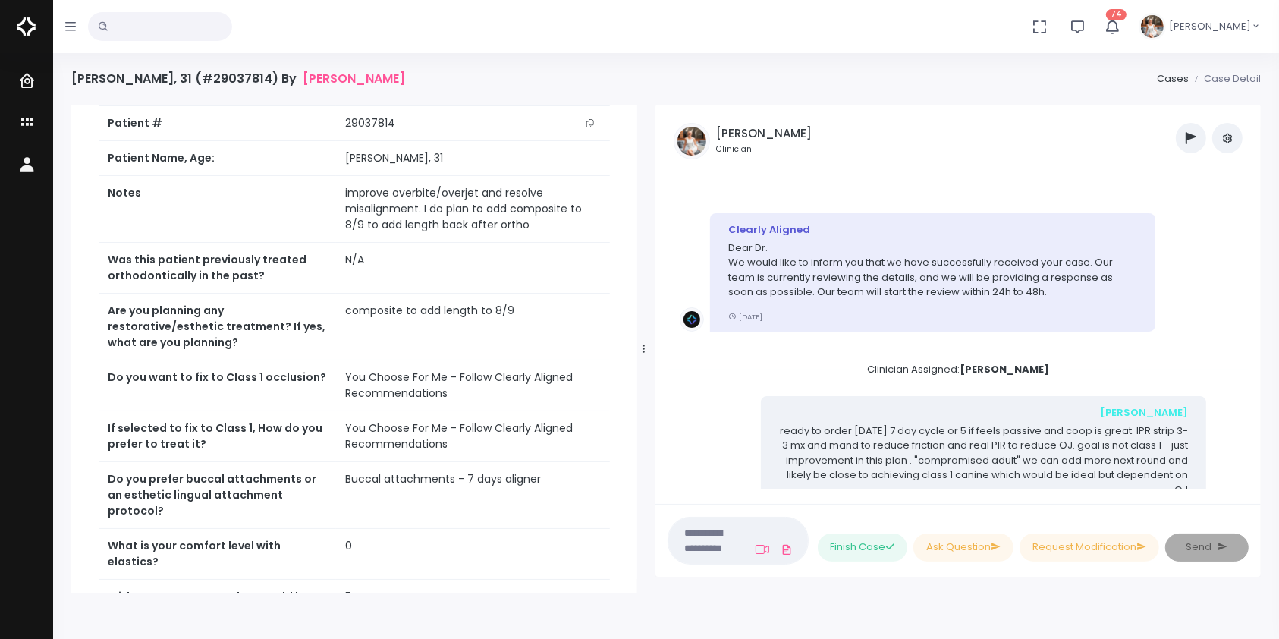
scroll to position [0, 0]
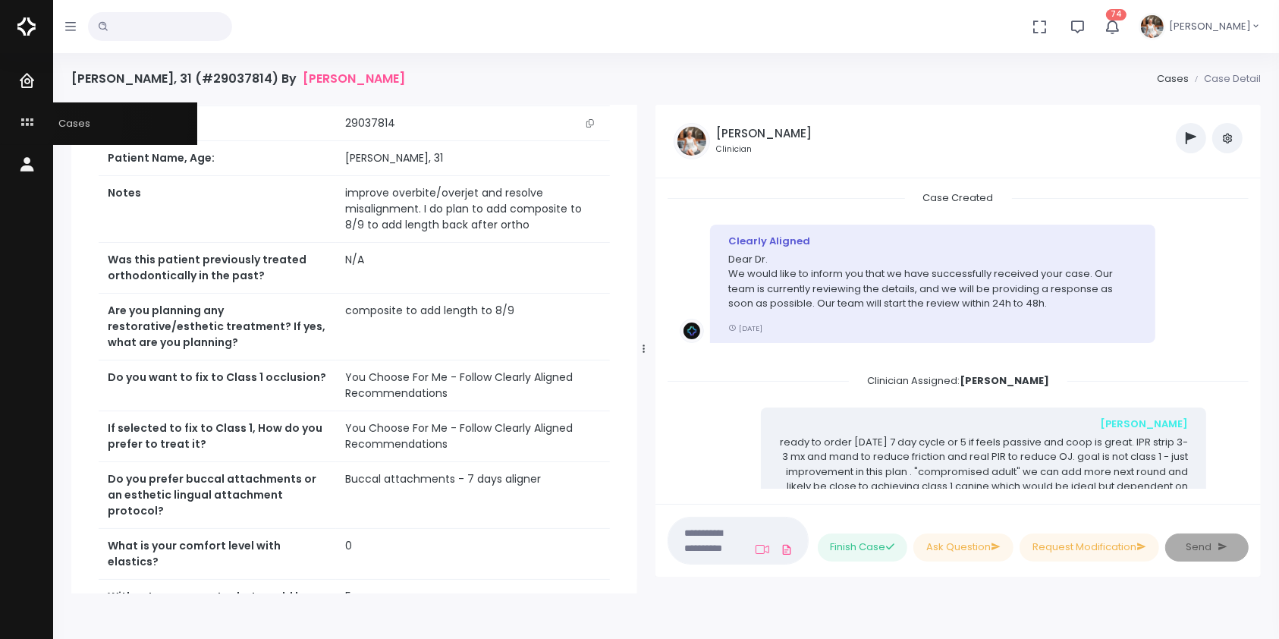
click at [24, 121] on icon "scrollable content" at bounding box center [28, 123] width 21 height 19
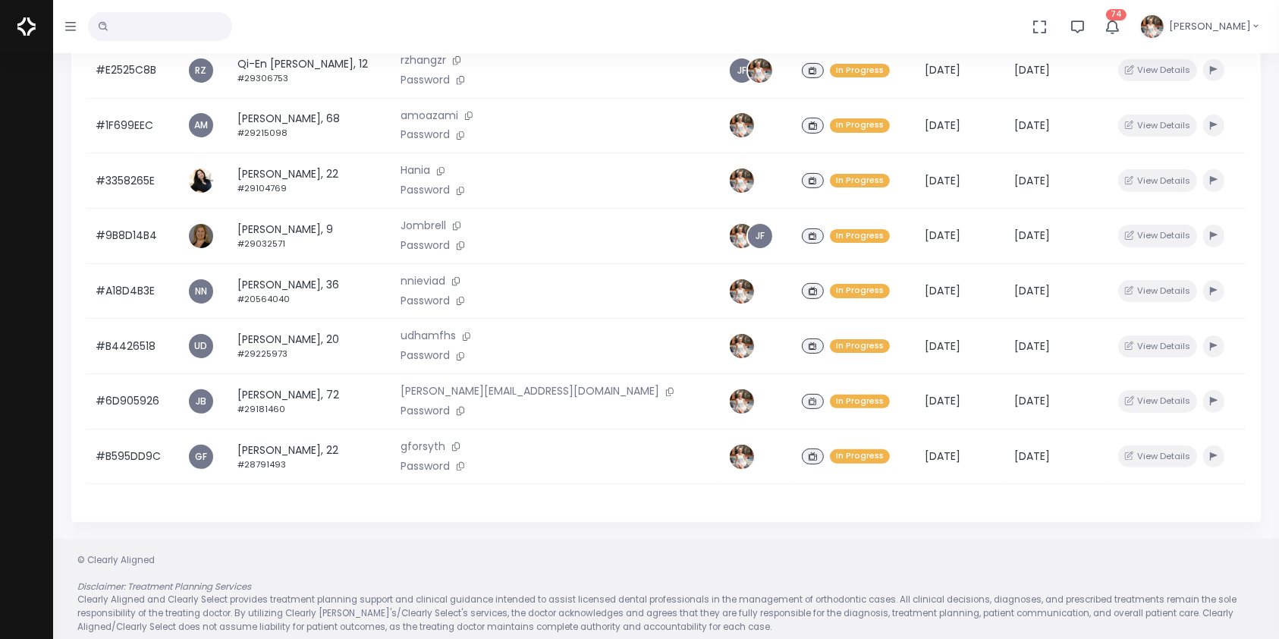
scroll to position [363, 0]
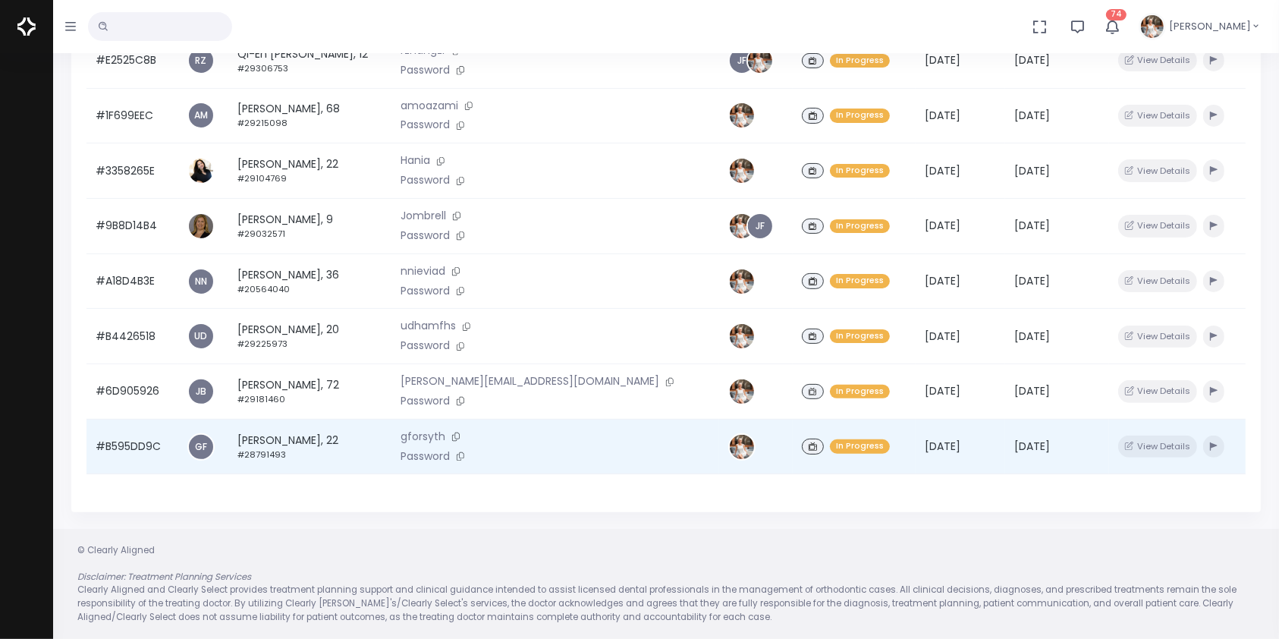
click at [108, 455] on td "#B595DD9C" at bounding box center [133, 446] width 92 height 55
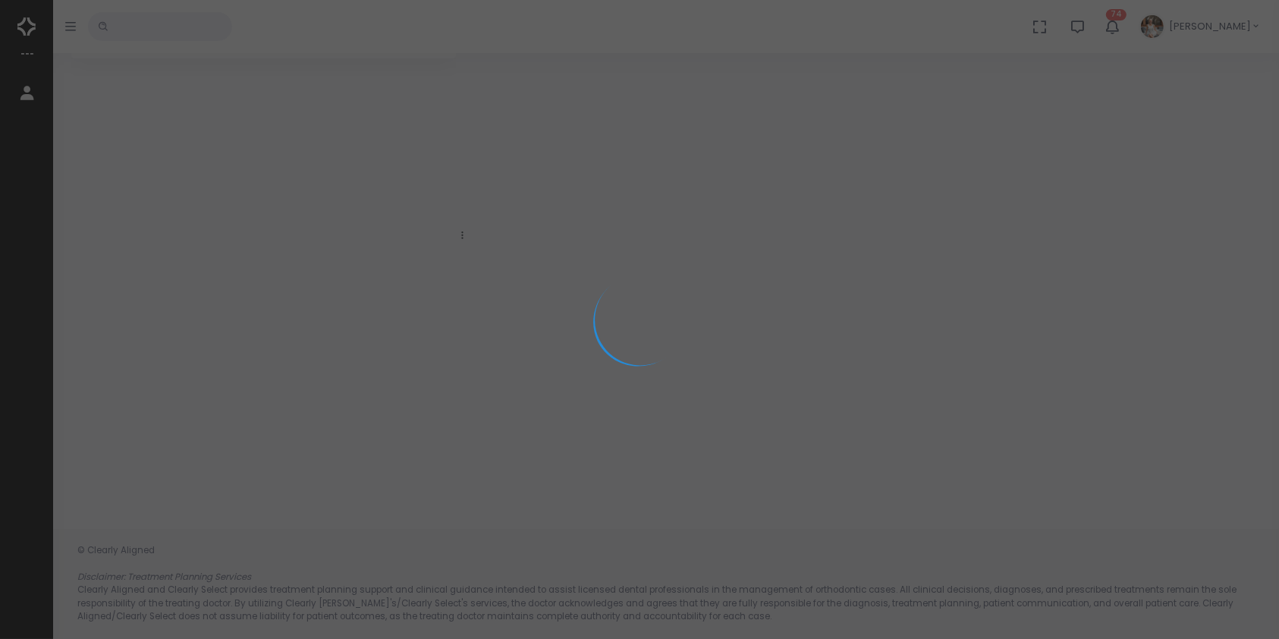
scroll to position [121, 0]
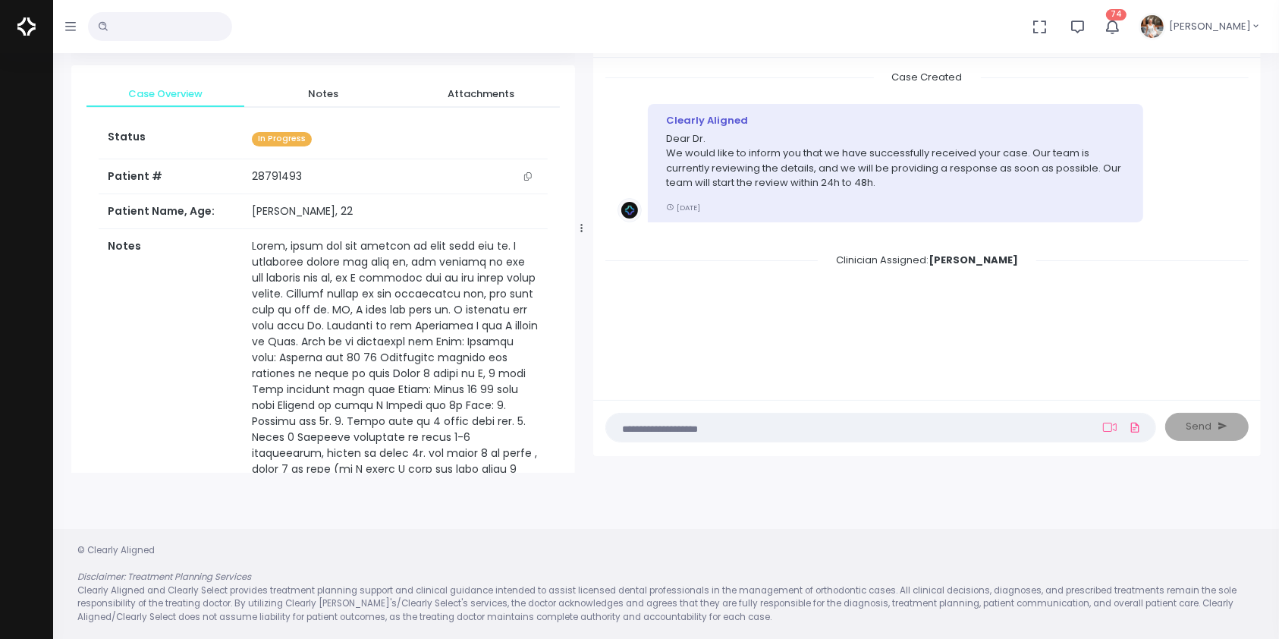
drag, startPoint x: 463, startPoint y: 225, endPoint x: 595, endPoint y: 219, distance: 132.2
click at [586, 219] on div at bounding box center [582, 228] width 8 height 479
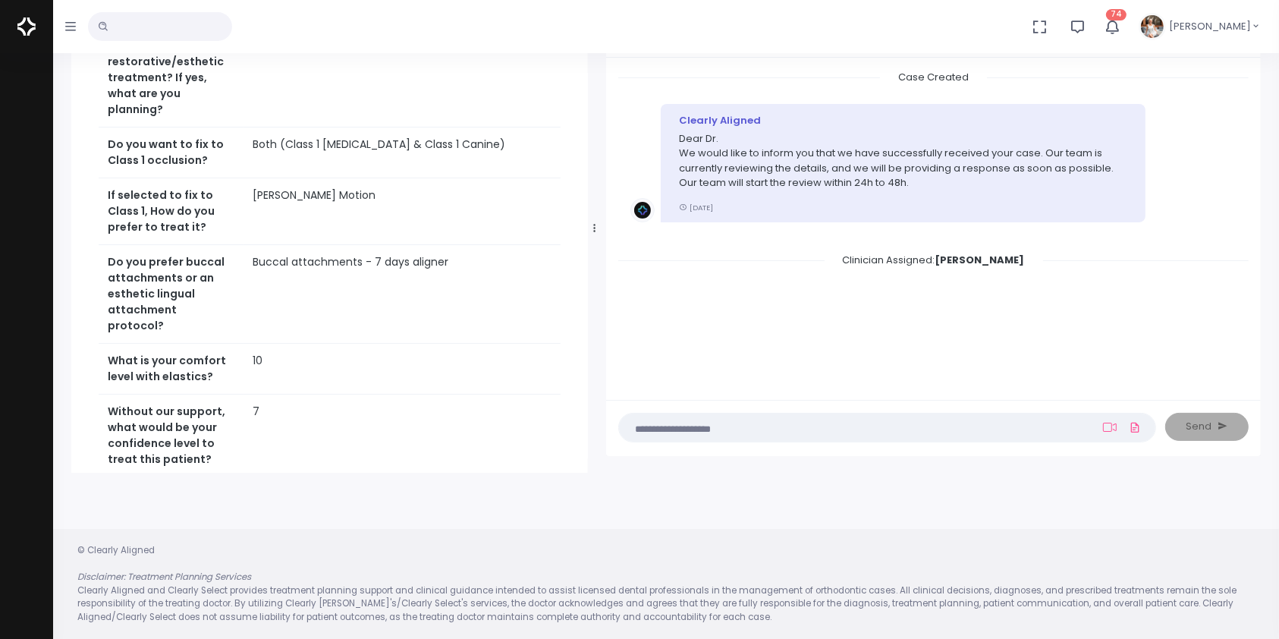
scroll to position [1000, 0]
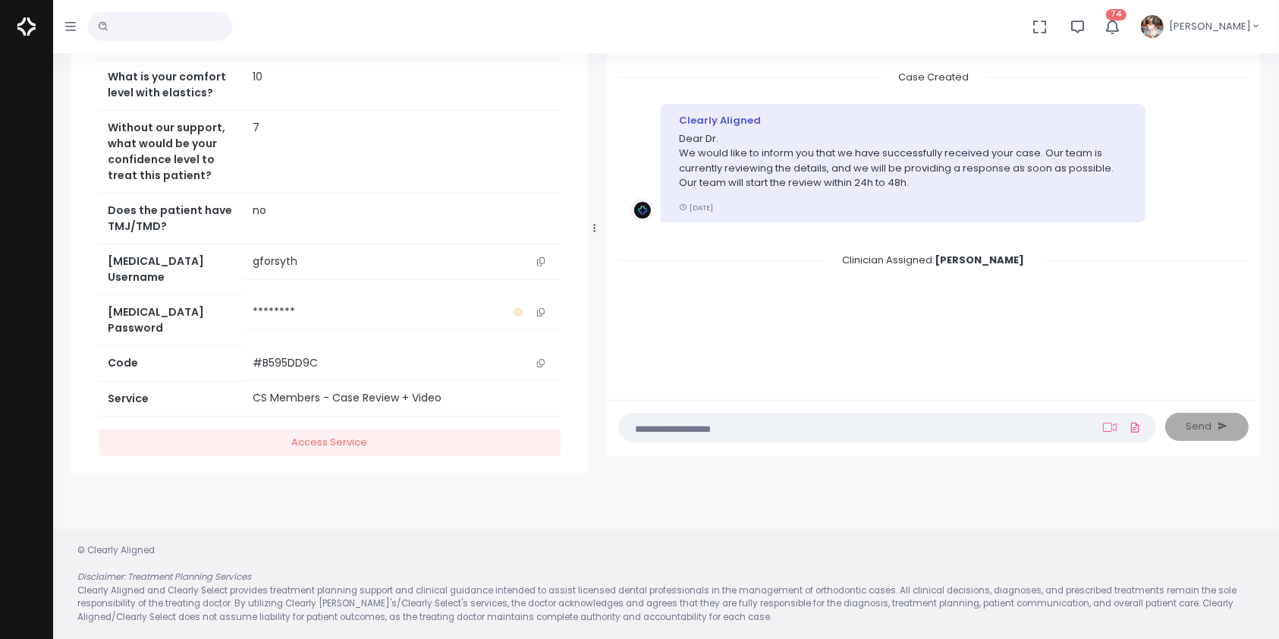
click at [537, 259] on icon "scrollable content" at bounding box center [541, 261] width 8 height 8
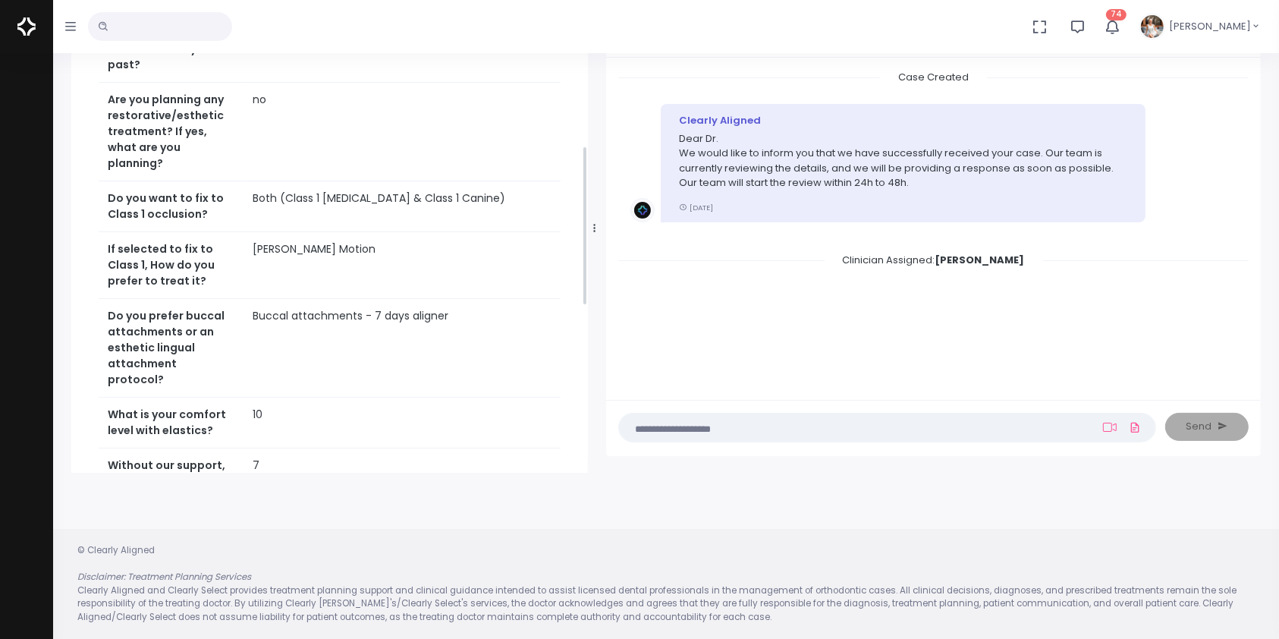
scroll to position [326, 0]
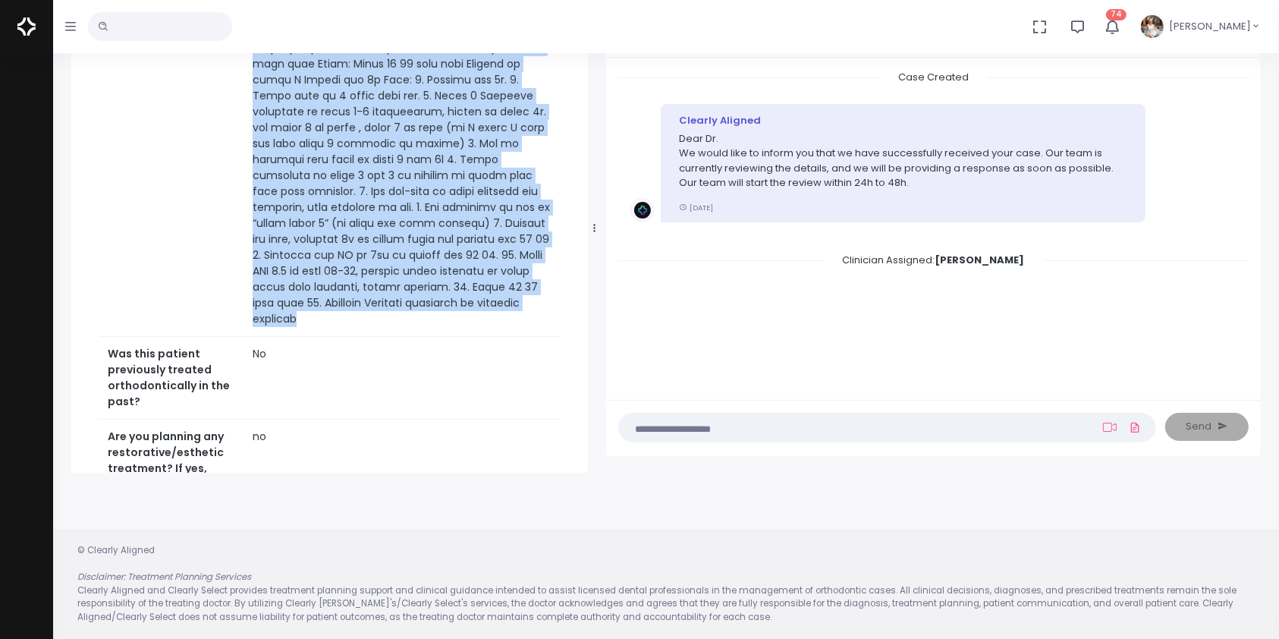
drag, startPoint x: 418, startPoint y: 311, endPoint x: 199, endPoint y: 114, distance: 295.0
click at [199, 114] on tr "Notes" at bounding box center [330, 120] width 462 height 433
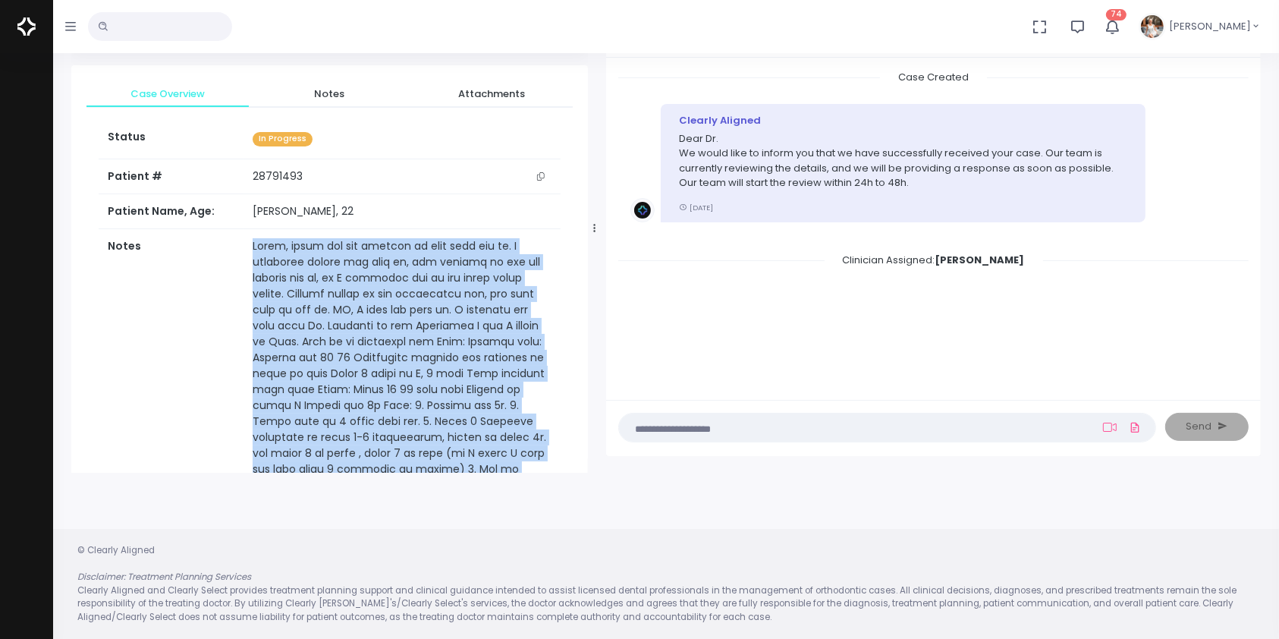
copy tr "Hello, thank you for looking at this case for me. I initially worked the case u…"
